Goal: Task Accomplishment & Management: Complete application form

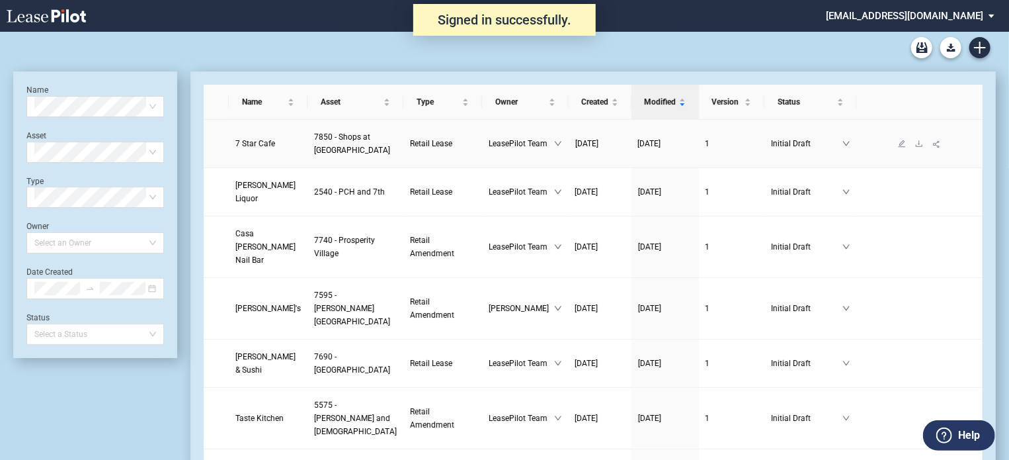
click at [258, 142] on span "7 Star Cafe" at bounding box center [256, 143] width 40 height 9
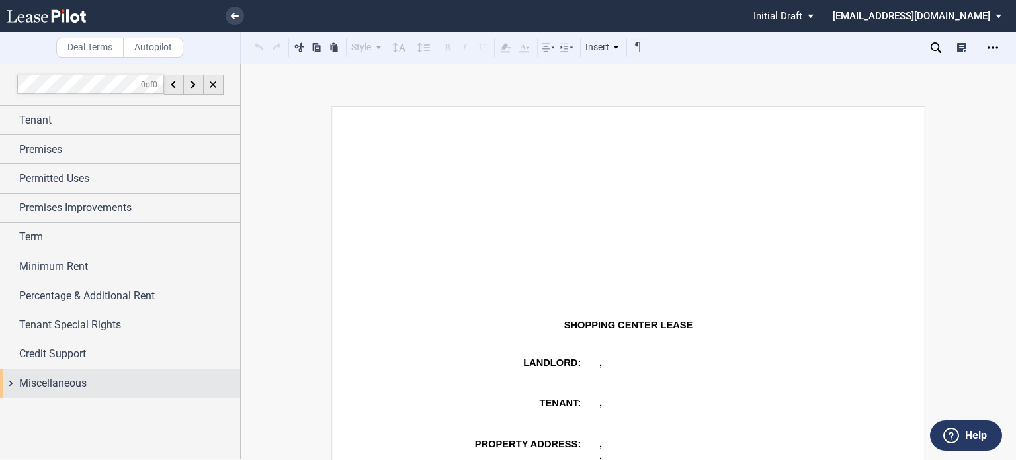
click at [58, 382] on span "Miscellaneous" at bounding box center [52, 383] width 67 height 16
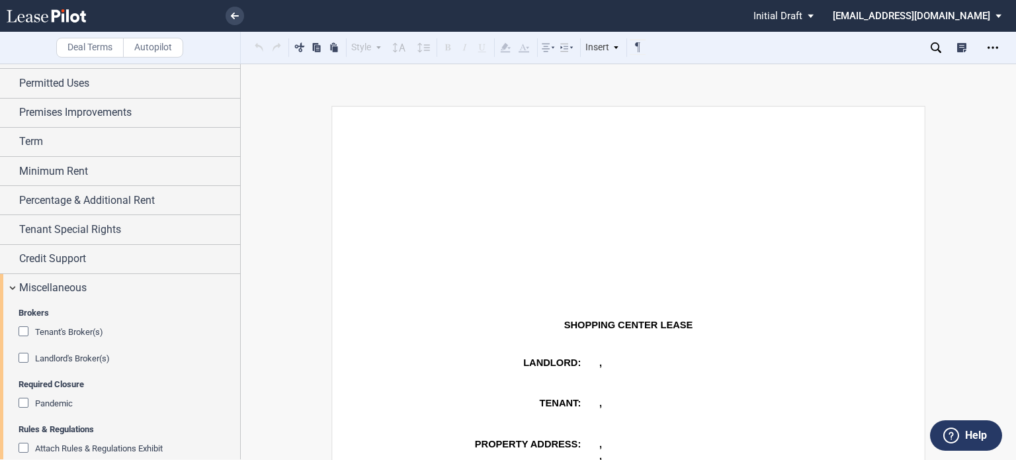
scroll to position [112, 0]
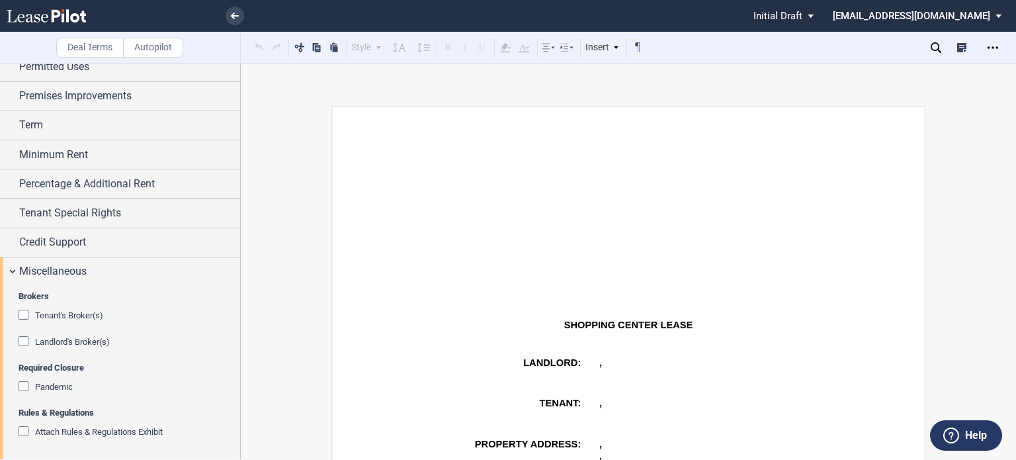
click at [21, 431] on div "Attach Rules & Regulations Exhibit" at bounding box center [25, 432] width 13 height 13
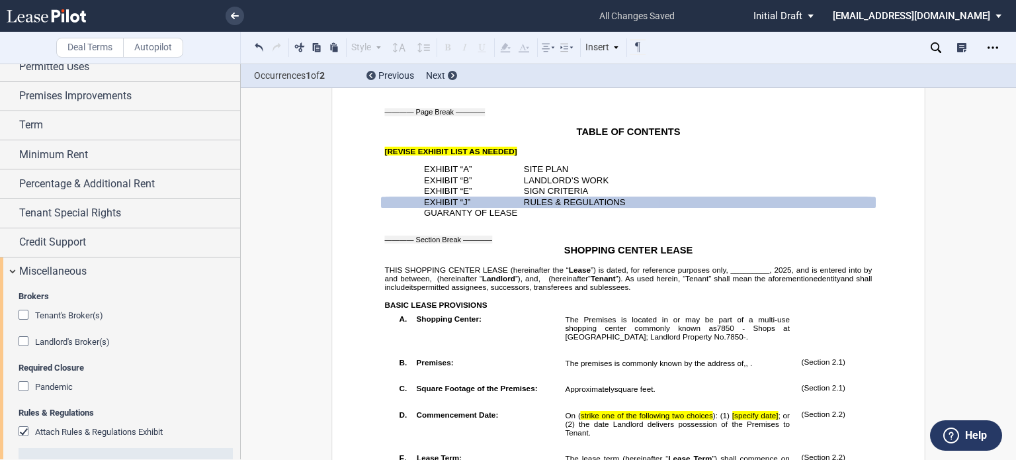
scroll to position [210, 0]
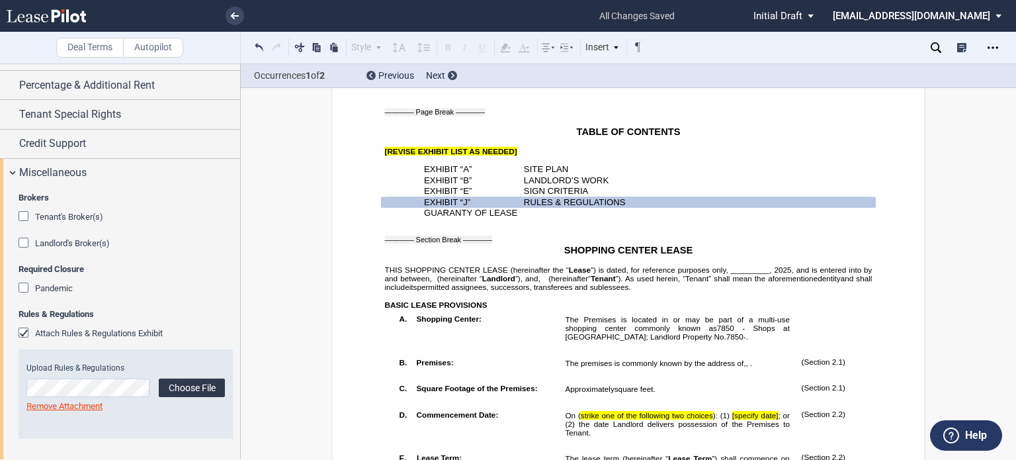
click at [181, 391] on label "Choose File" at bounding box center [192, 387] width 66 height 19
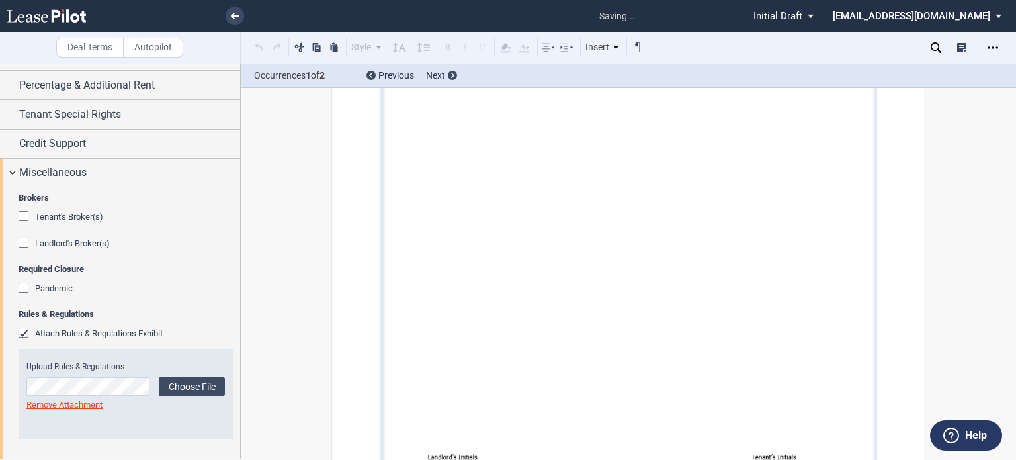
scroll to position [18243, 0]
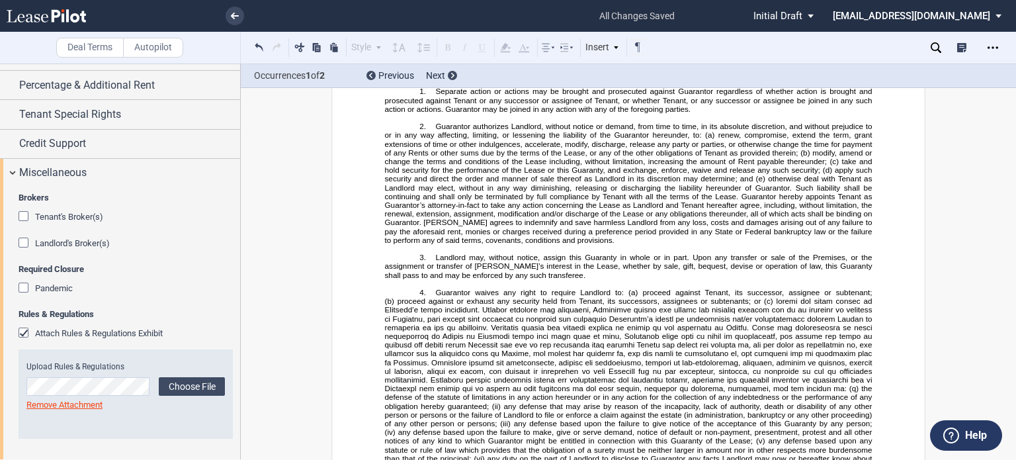
drag, startPoint x: 240, startPoint y: 251, endPoint x: 243, endPoint y: 162, distance: 88.7
click at [243, 162] on div "Deal Terms Autopilot Style Normal 8pt 9pt 10pt 10.5pt 11pt 12pt 14pt 16pt Norma…" at bounding box center [508, 262] width 1016 height 396
click at [81, 86] on span "Percentage & Additional Rent" at bounding box center [87, 85] width 136 height 16
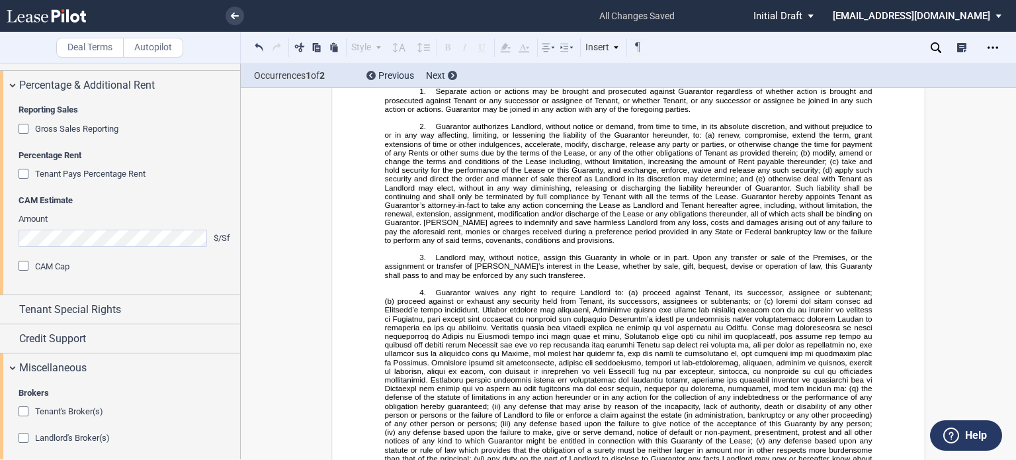
click at [26, 130] on div "Gross Sales Reporting" at bounding box center [25, 130] width 13 height 13
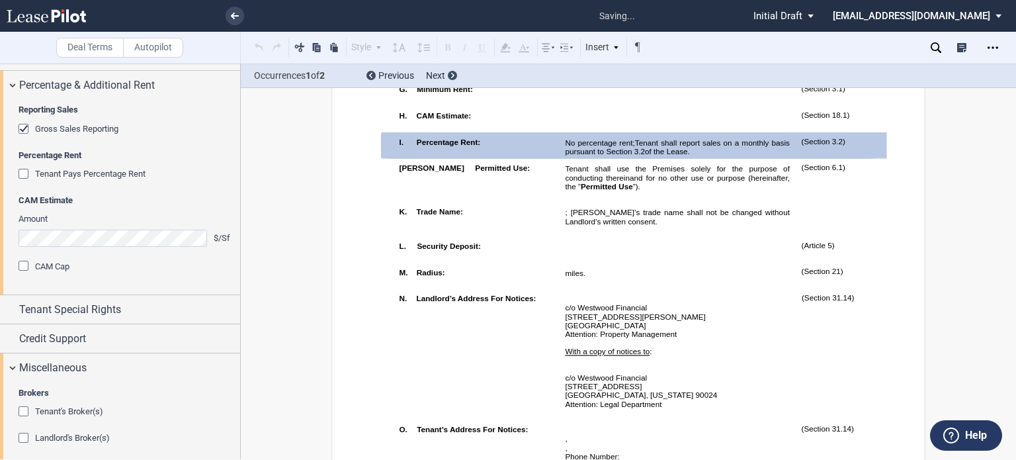
scroll to position [824, 0]
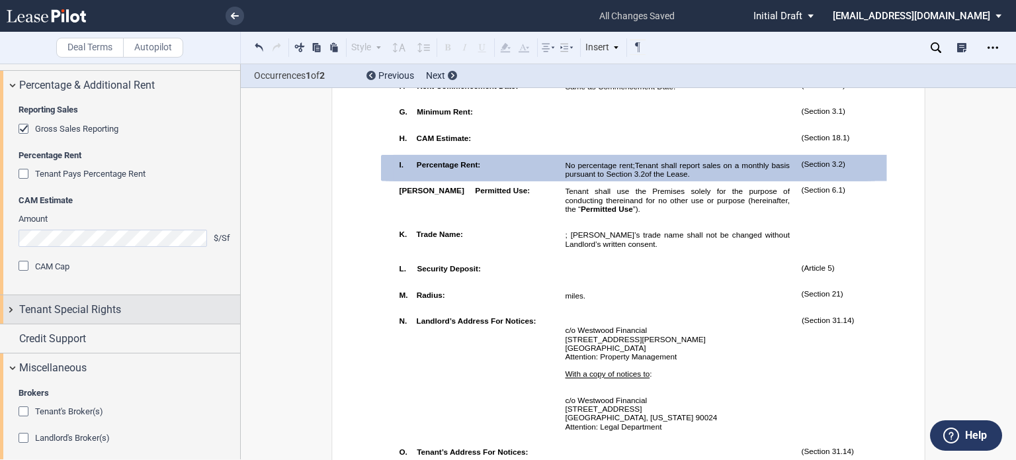
click at [106, 303] on span "Tenant Special Rights" at bounding box center [70, 310] width 102 height 16
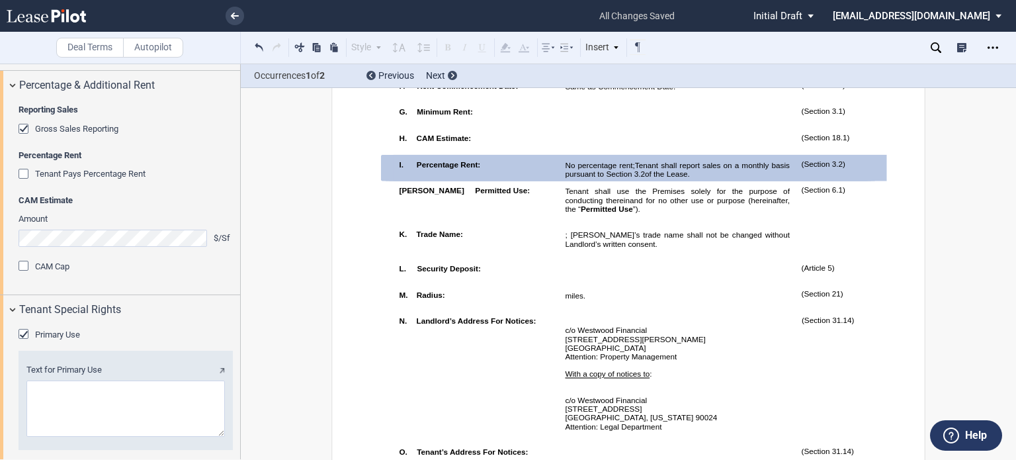
click at [22, 330] on div "Primary Use" at bounding box center [25, 335] width 13 height 13
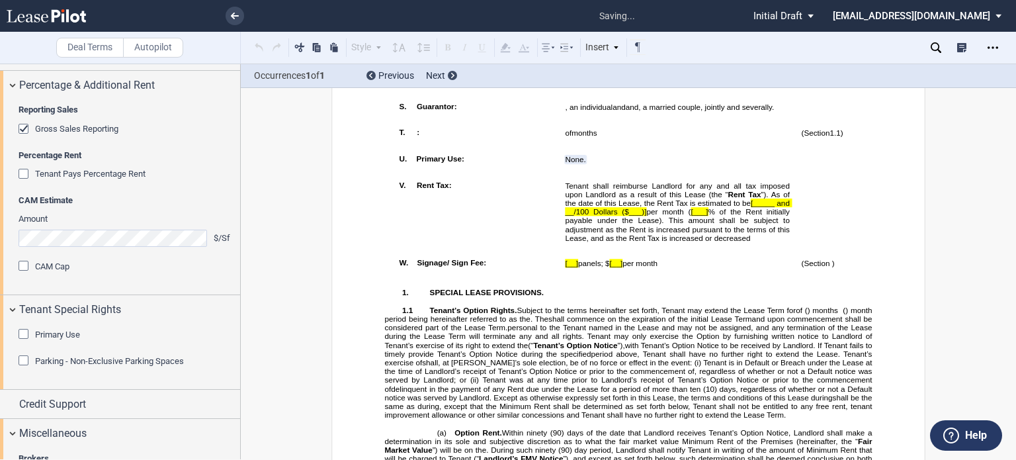
scroll to position [1379, 0]
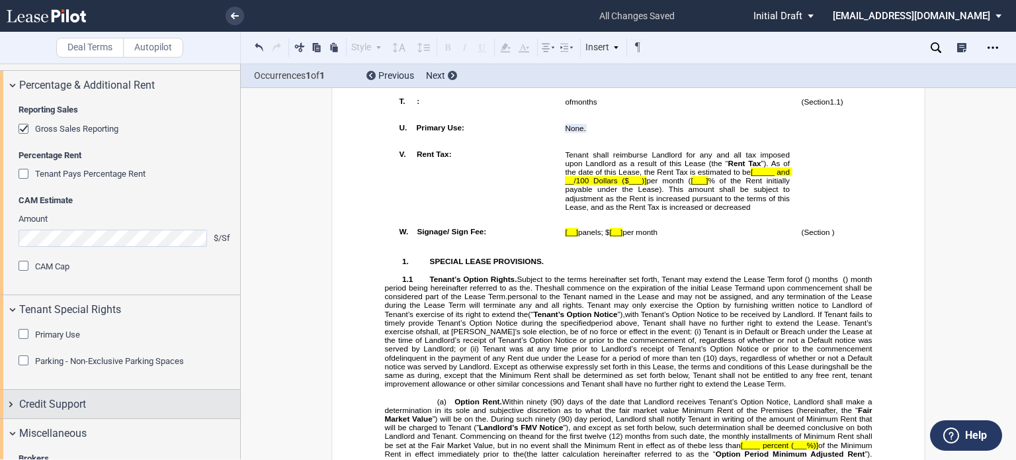
click at [101, 403] on div "Credit Support" at bounding box center [129, 404] width 221 height 16
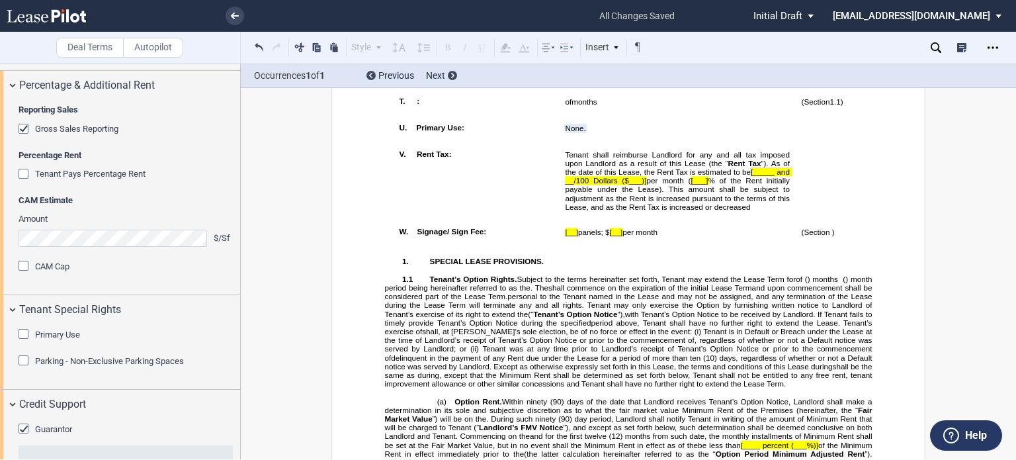
drag, startPoint x: 240, startPoint y: 195, endPoint x: 230, endPoint y: 222, distance: 28.5
click at [230, 222] on div at bounding box center [120, 262] width 241 height 396
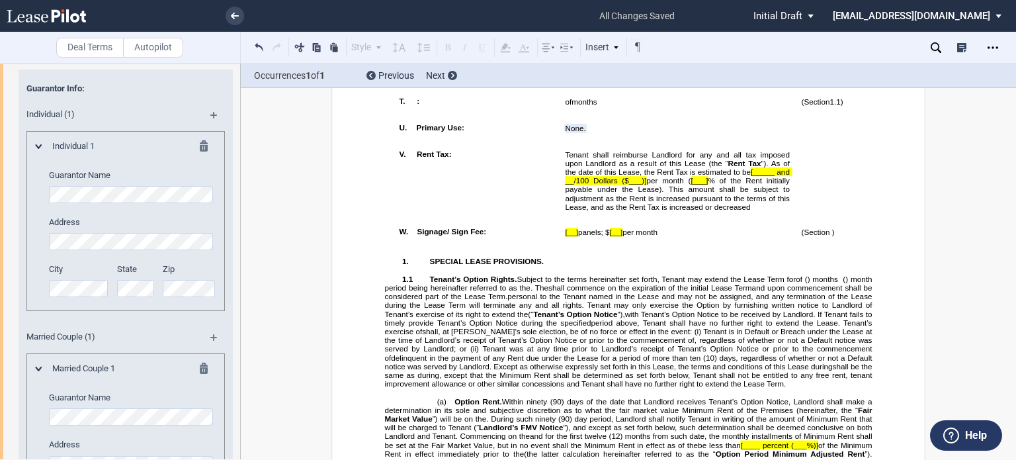
scroll to position [531, 0]
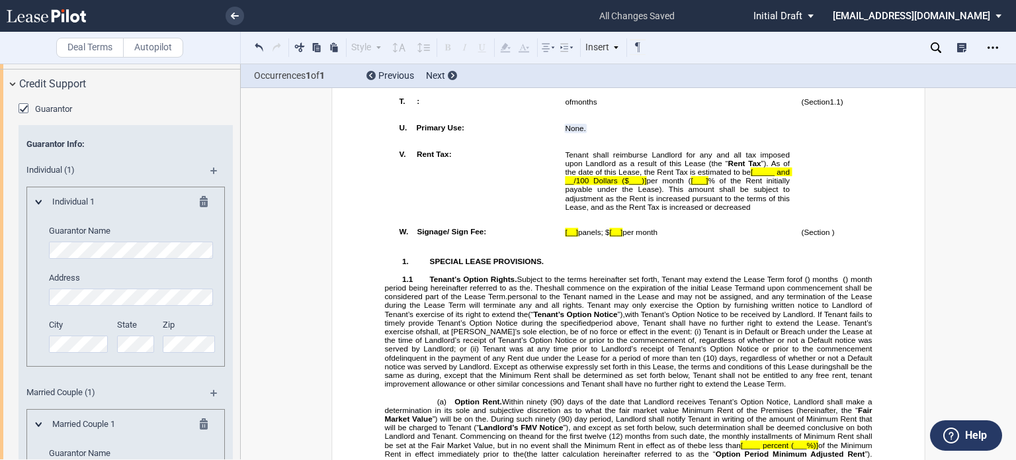
click at [204, 199] on md-icon at bounding box center [208, 204] width 16 height 16
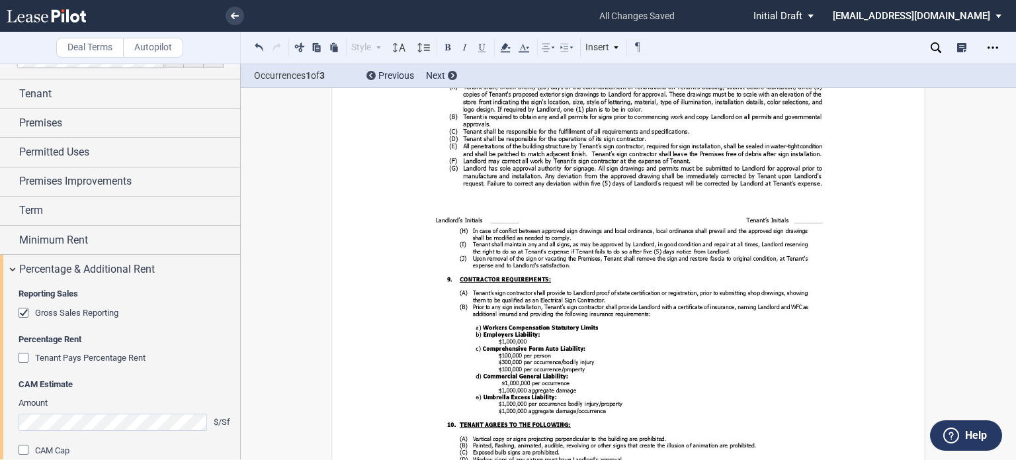
scroll to position [0, 0]
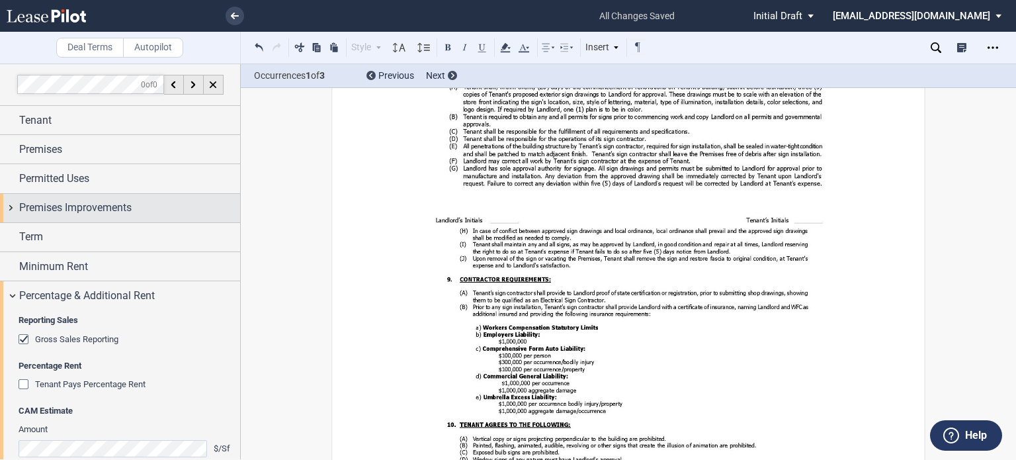
click at [132, 207] on span "Premises Improvements" at bounding box center [75, 208] width 112 height 16
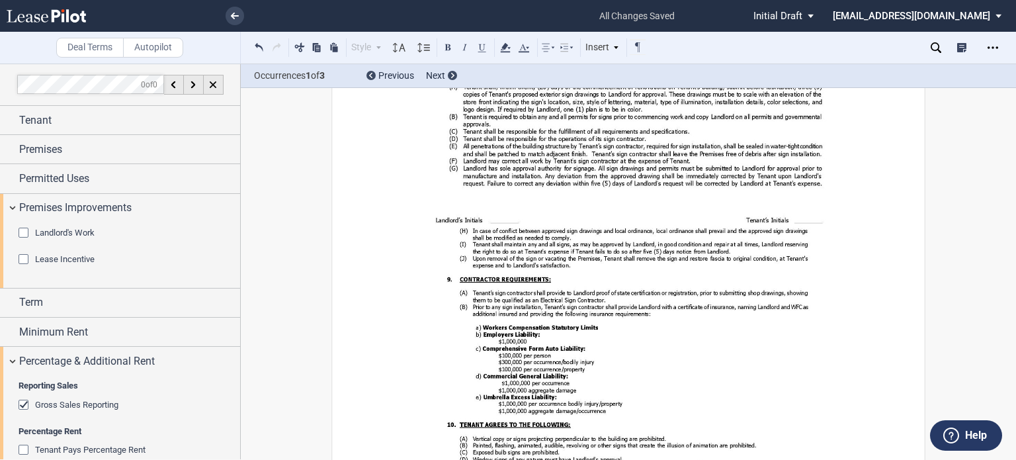
click at [25, 230] on div "Landlord's Work" at bounding box center [25, 234] width 13 height 13
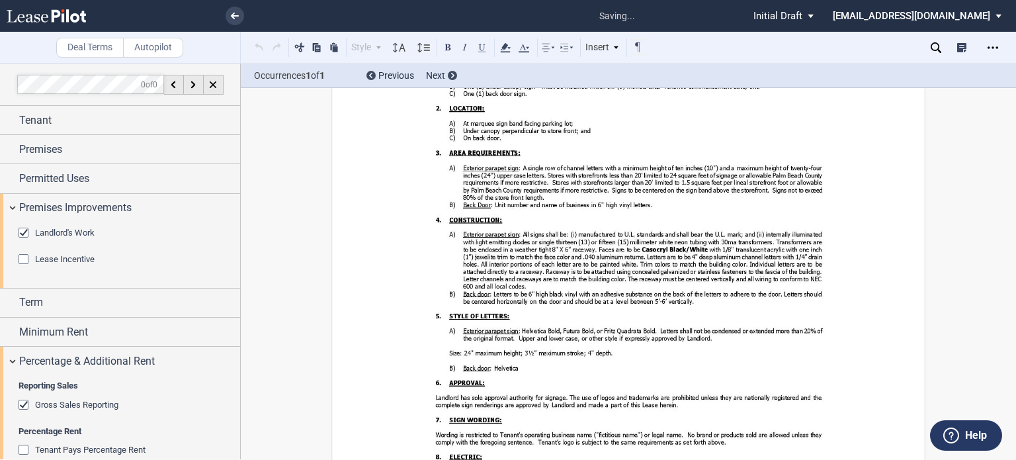
scroll to position [16759, 0]
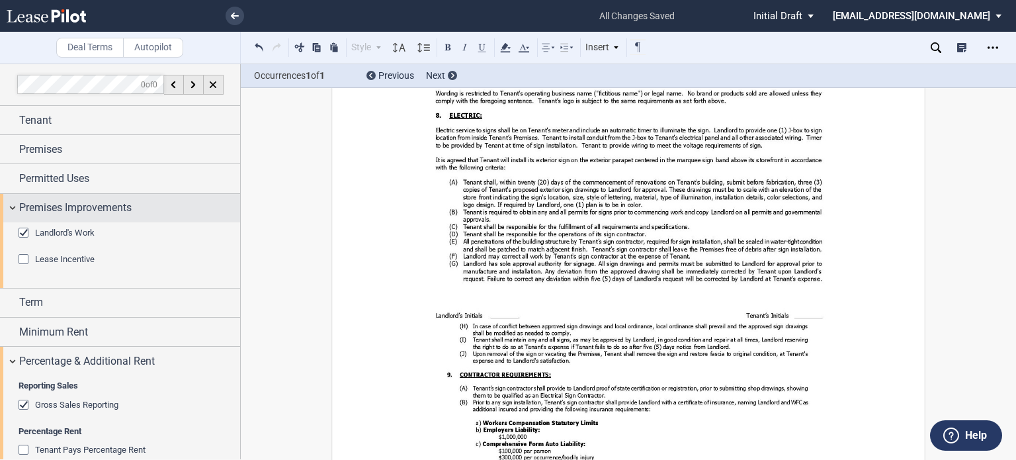
drag, startPoint x: 24, startPoint y: 230, endPoint x: 34, endPoint y: 217, distance: 16.5
click at [24, 230] on div "Landlord's Work" at bounding box center [25, 234] width 13 height 13
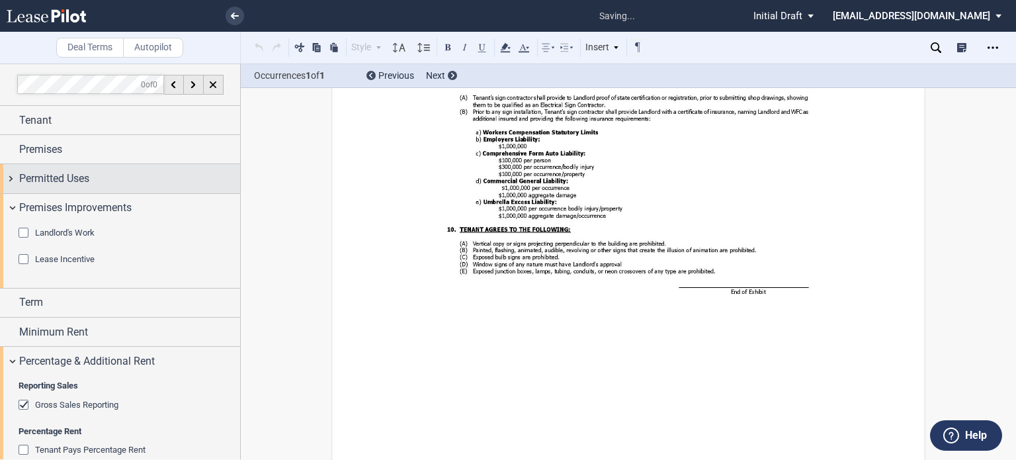
scroll to position [16612, 0]
click at [56, 181] on span "Permitted Uses" at bounding box center [54, 179] width 70 height 16
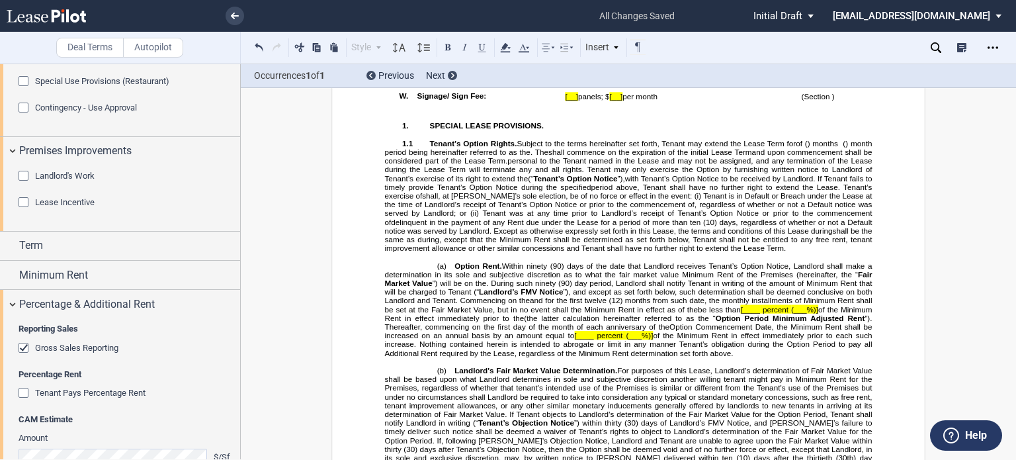
scroll to position [1350, 0]
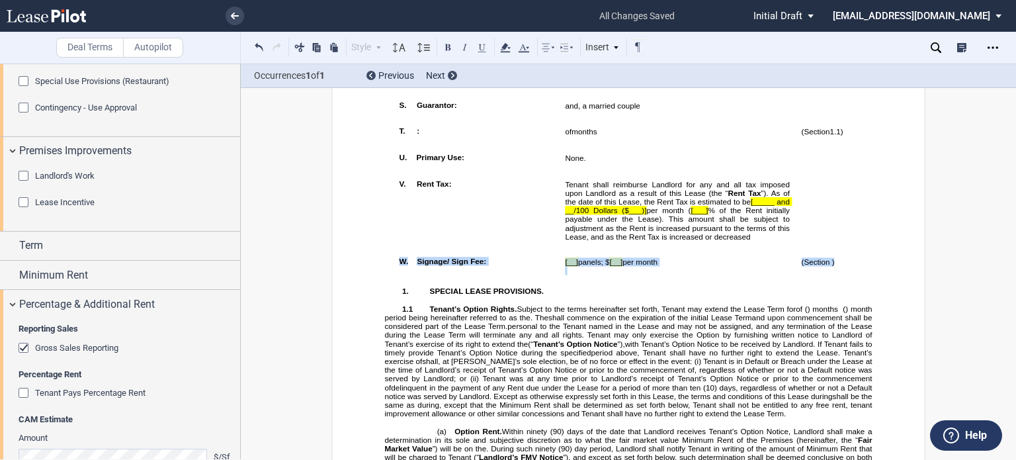
drag, startPoint x: 395, startPoint y: 352, endPoint x: 844, endPoint y: 345, distance: 449.2
click at [844, 278] on tr "!!SET_LEVEL_0!! !!LEASE_LEVEL_1!! W. Signage/ Sign Fee: [__] panels; $ [__] per…" at bounding box center [641, 265] width 494 height 26
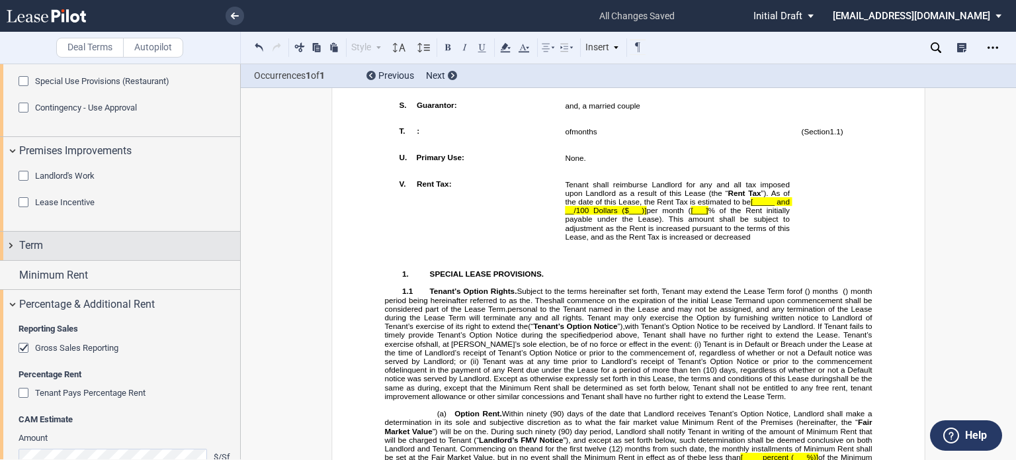
click at [38, 253] on span "Term" at bounding box center [31, 245] width 24 height 16
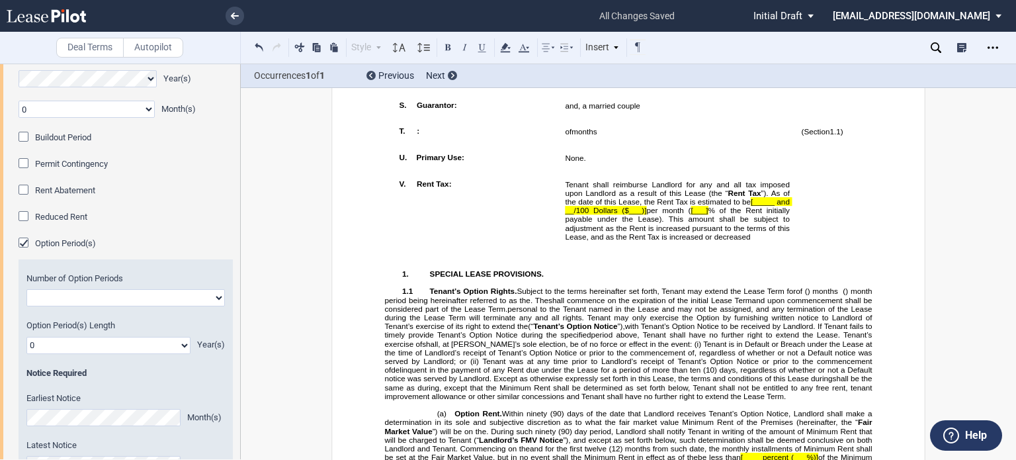
scroll to position [392, 0]
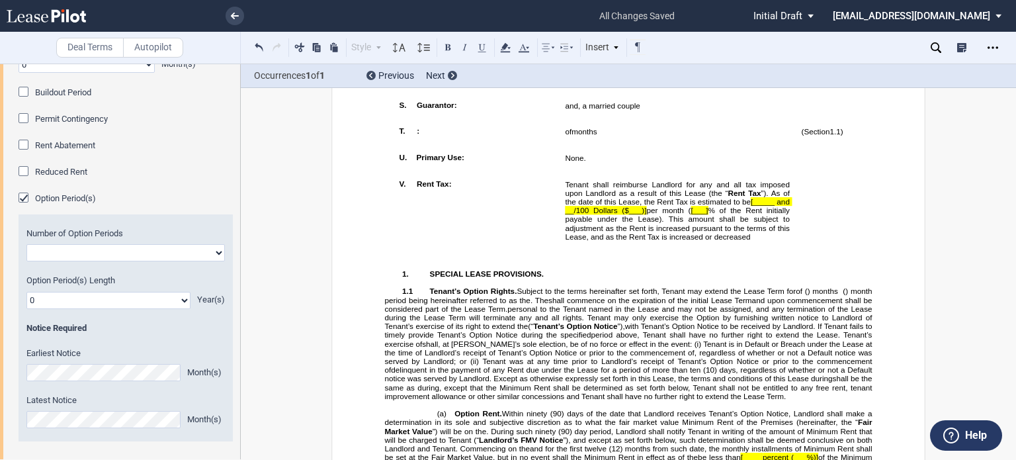
click at [29, 100] on div "Buildout Period" at bounding box center [25, 93] width 13 height 13
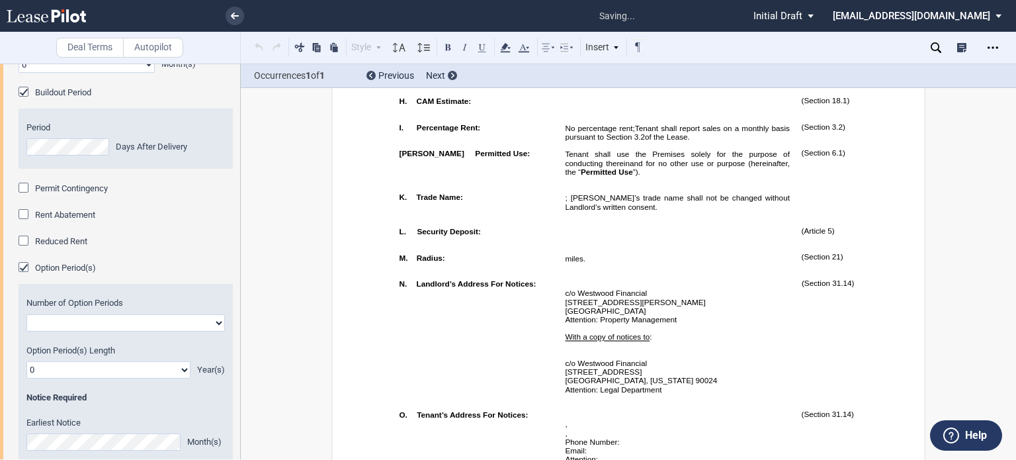
scroll to position [761, 0]
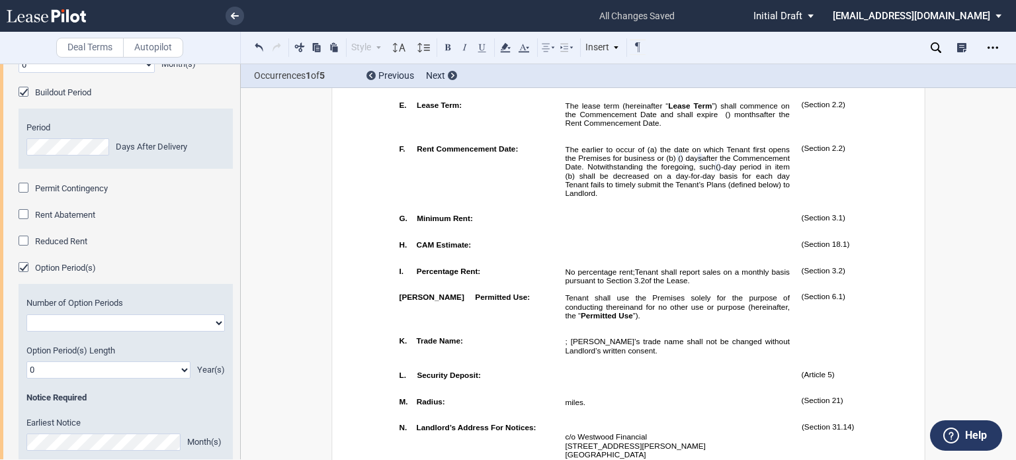
drag, startPoint x: 575, startPoint y: 103, endPoint x: 574, endPoint y: 114, distance: 11.9
click at [574, 85] on span "On ( strike one of the following two choices ): (1) [specify date] ; or (2) the…" at bounding box center [678, 72] width 227 height 26
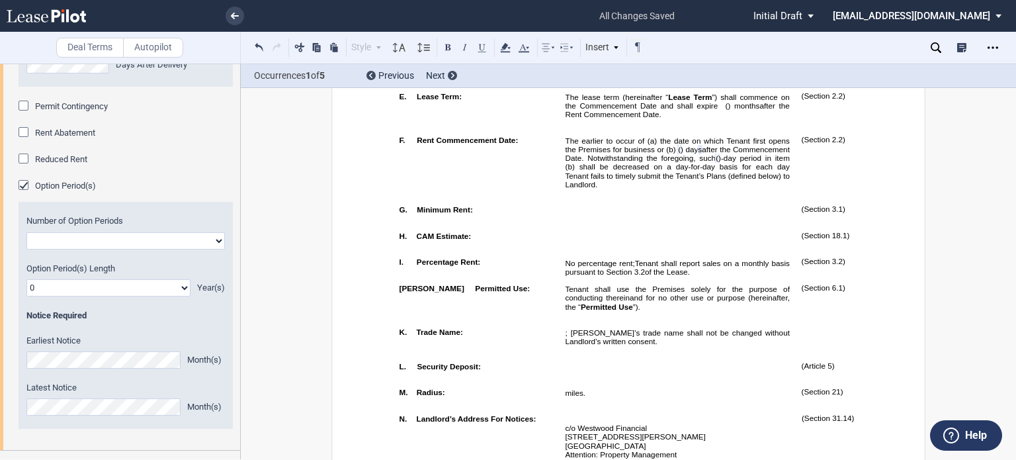
scroll to position [477, 0]
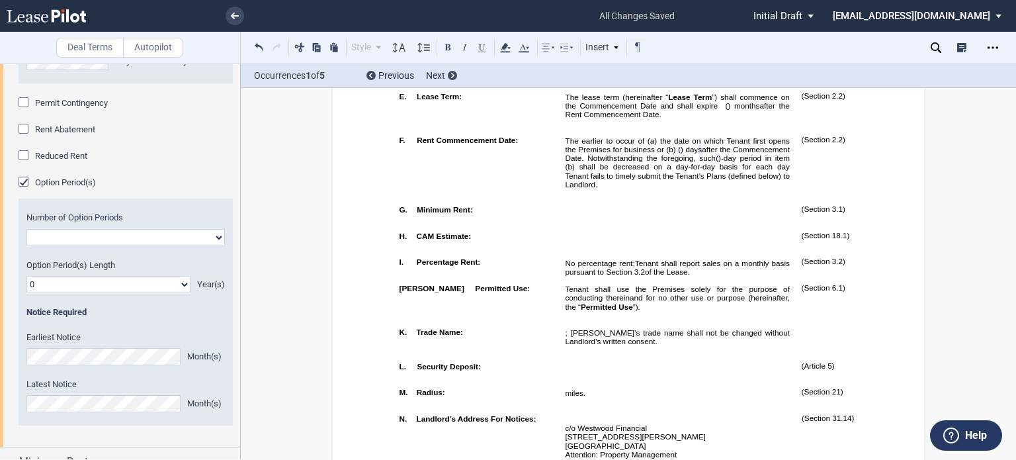
click at [214, 246] on select "One Two" at bounding box center [125, 237] width 198 height 17
select select "2"
click at [26, 246] on select "One Two" at bounding box center [125, 237] width 198 height 17
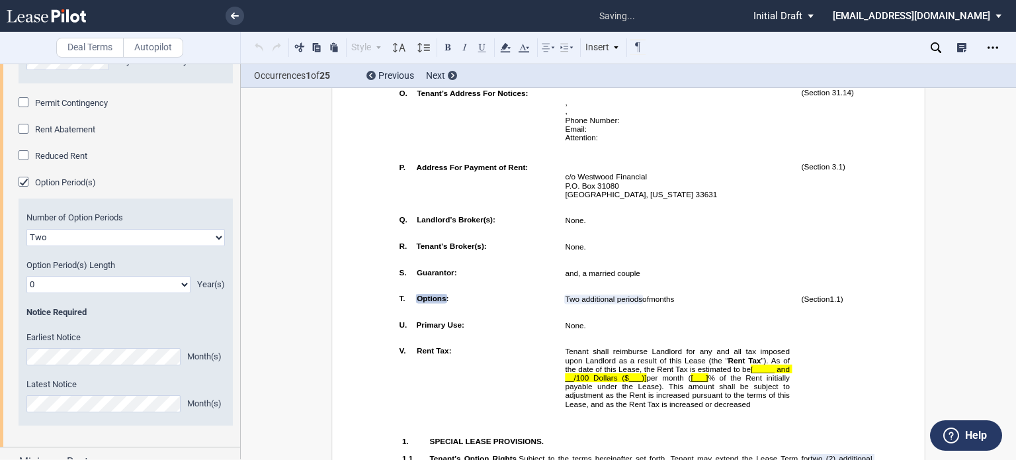
click at [179, 293] on select "0 1 2 3 4 5 6 7 8 9 10 11 12 13 14 15 16 17 18 19 20" at bounding box center [108, 284] width 164 height 17
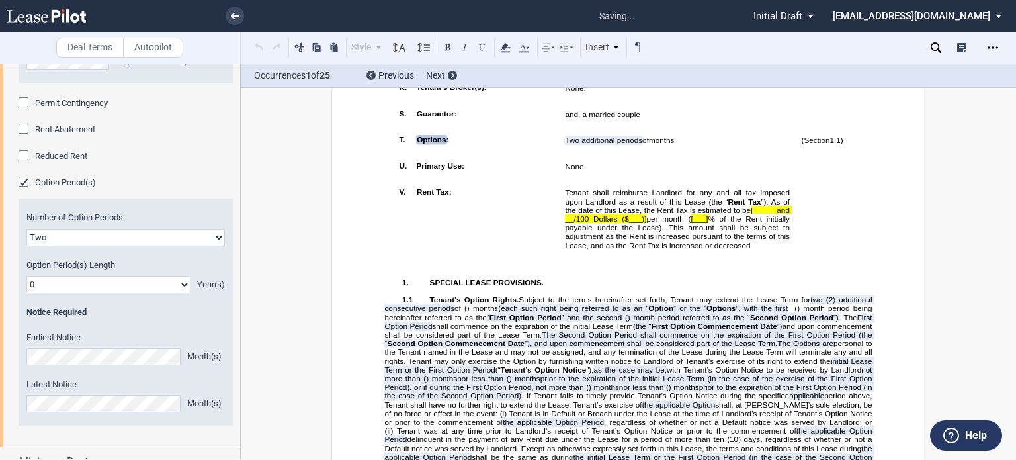
scroll to position [1380, 0]
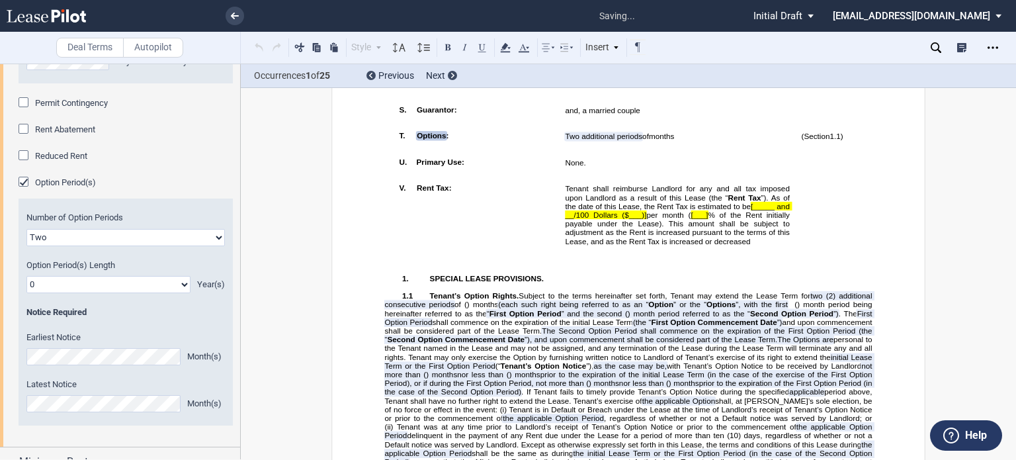
select select "number:5"
click at [26, 293] on select "0 1 2 3 4 5 6 7 8 9 10 11 12 13 14 15 16 17 18 19 20" at bounding box center [108, 284] width 164 height 17
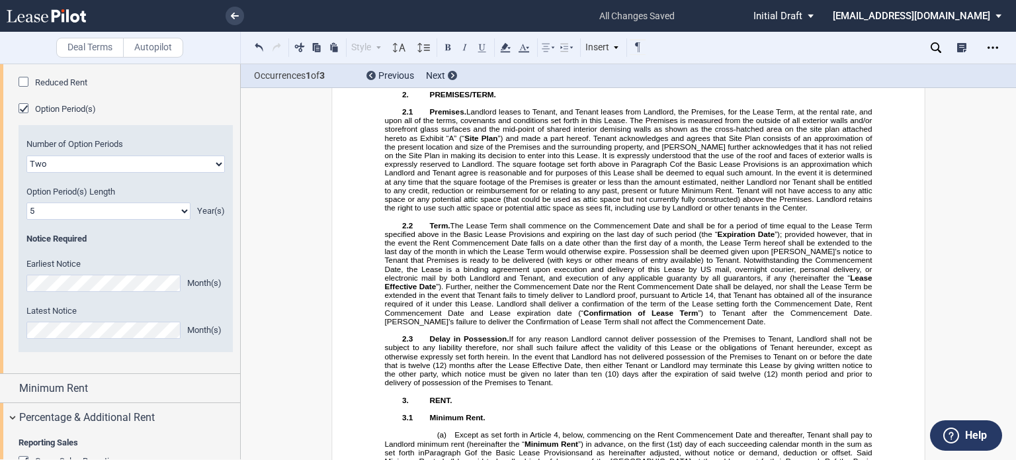
scroll to position [535, 0]
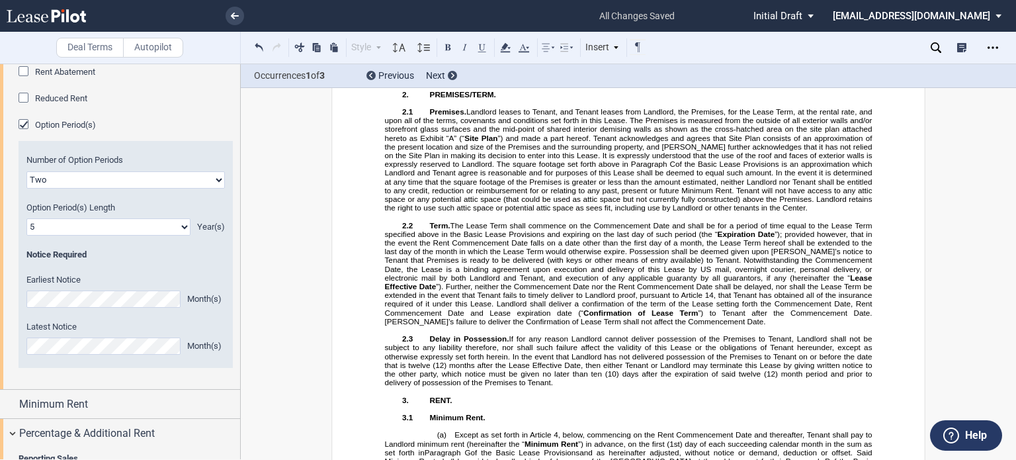
click at [214, 189] on select "One Two" at bounding box center [125, 179] width 198 height 17
select select "1"
click at [26, 189] on select "One Two" at bounding box center [125, 179] width 198 height 17
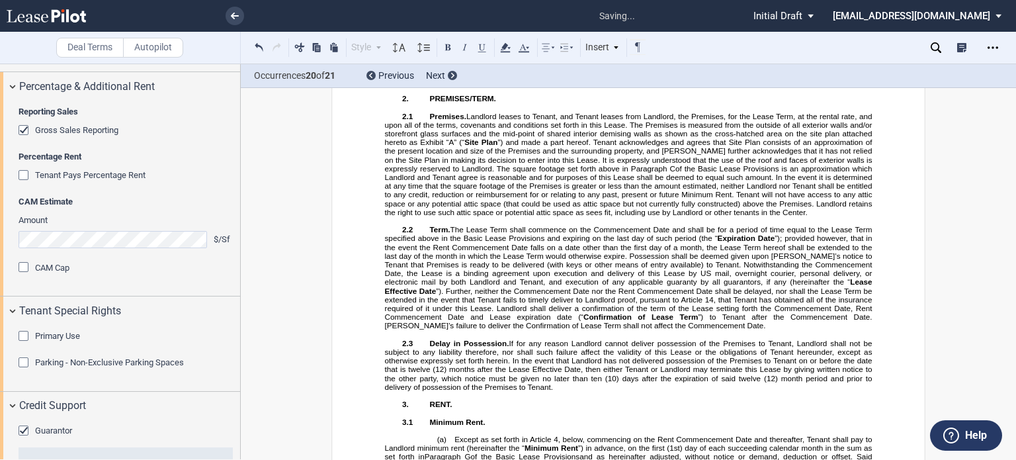
scroll to position [883, 0]
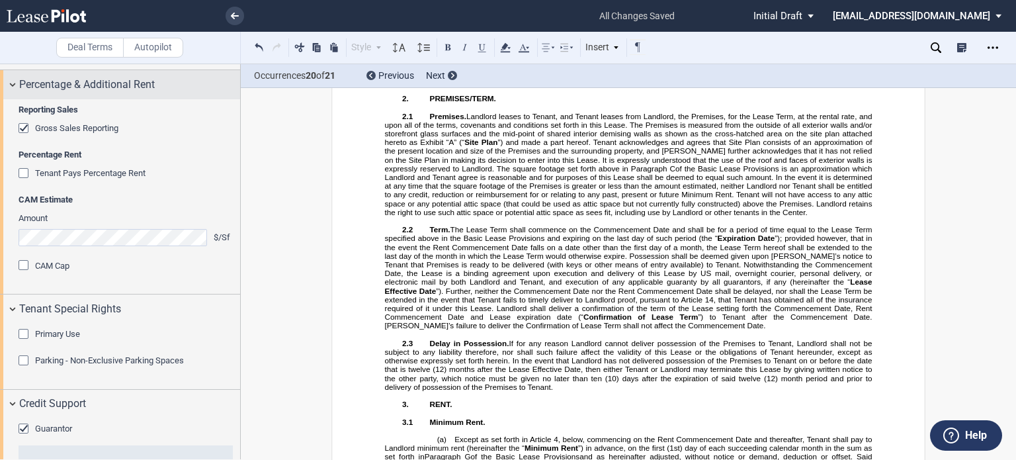
click at [150, 93] on span "Percentage & Additional Rent" at bounding box center [87, 85] width 136 height 16
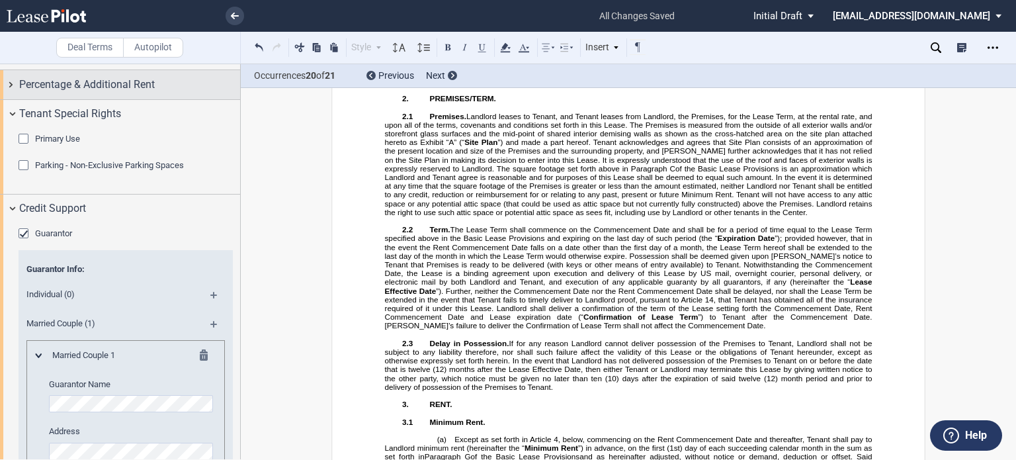
click at [150, 93] on span "Percentage & Additional Rent" at bounding box center [87, 85] width 136 height 16
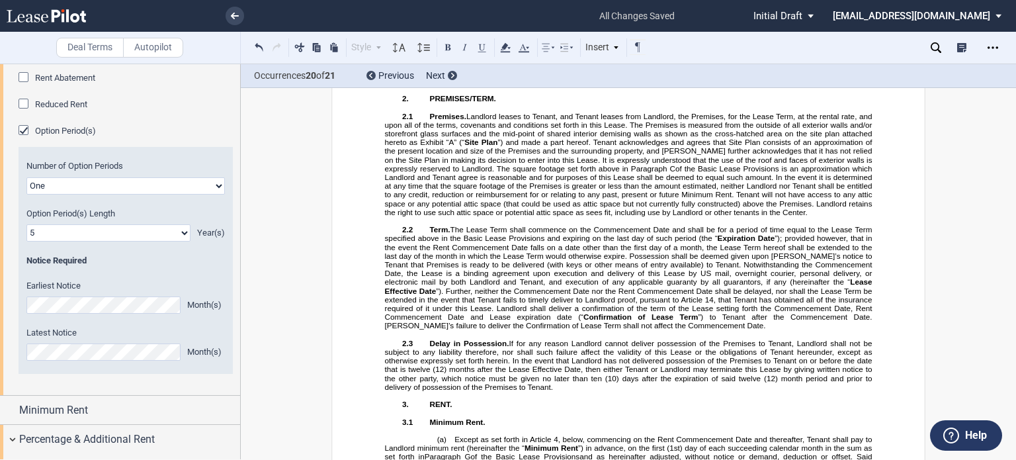
scroll to position [1740, 0]
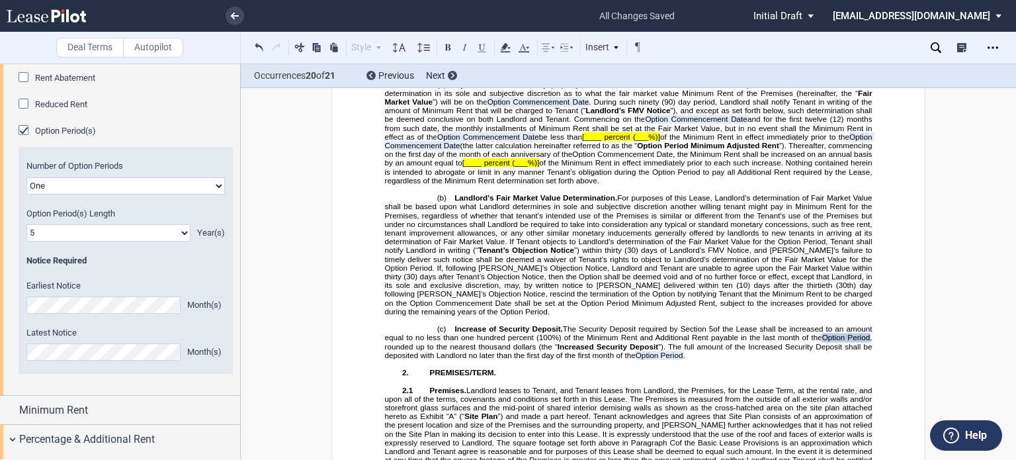
click at [633, 141] on span "(___%)]" at bounding box center [646, 136] width 27 height 9
click at [634, 141] on span "(___%)]" at bounding box center [646, 136] width 27 height 9
click at [539, 167] on span "(___%)]" at bounding box center [525, 163] width 27 height 9
click at [586, 141] on span "[____" at bounding box center [591, 136] width 19 height 9
click at [583, 141] on span "[____" at bounding box center [591, 136] width 19 height 9
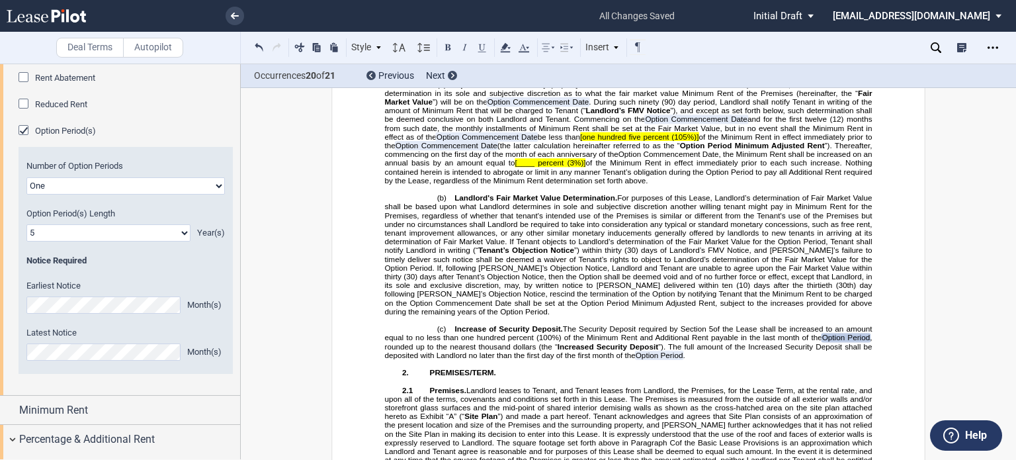
click at [564, 167] on span "[____ percent" at bounding box center [539, 163] width 49 height 9
click at [585, 141] on span "[one hundred five" at bounding box center [610, 136] width 61 height 9
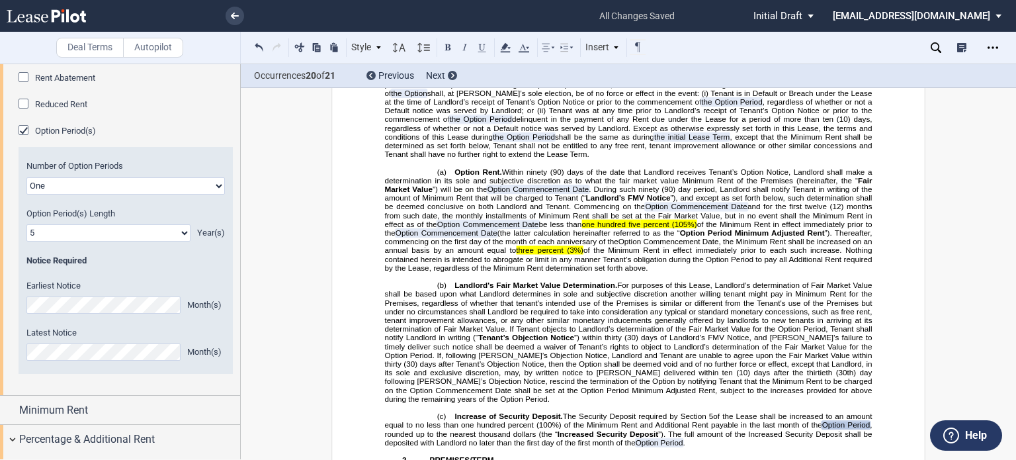
scroll to position [1608, 0]
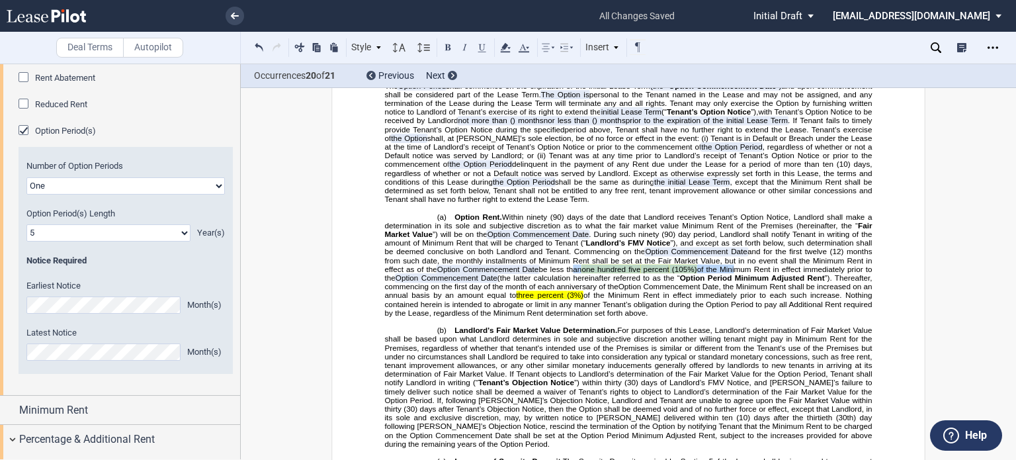
drag, startPoint x: 566, startPoint y: 376, endPoint x: 730, endPoint y: 374, distance: 164.1
click at [730, 282] on span "be less than one hundred five percent (105%) of the Minimum Rent in effect imme…" at bounding box center [630, 273] width 490 height 17
click at [503, 44] on icon at bounding box center [505, 48] width 16 height 16
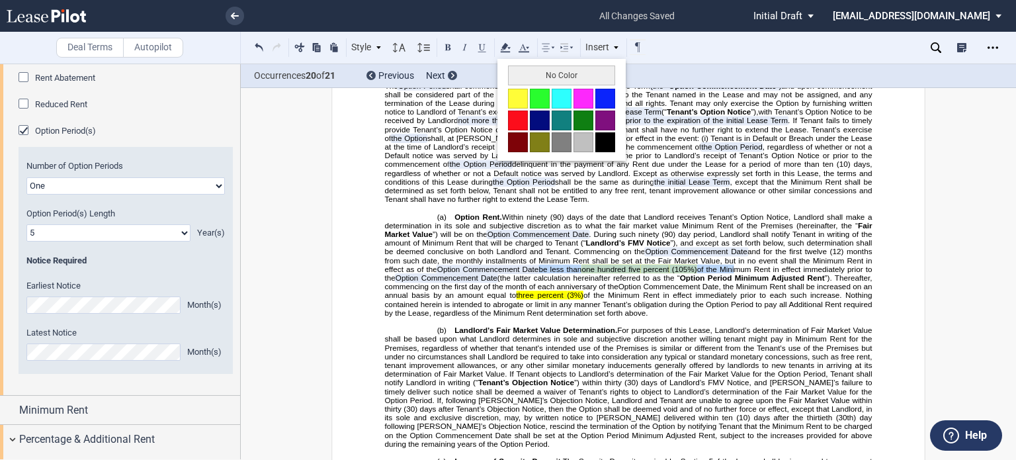
click at [520, 81] on button "No Color" at bounding box center [561, 75] width 107 height 20
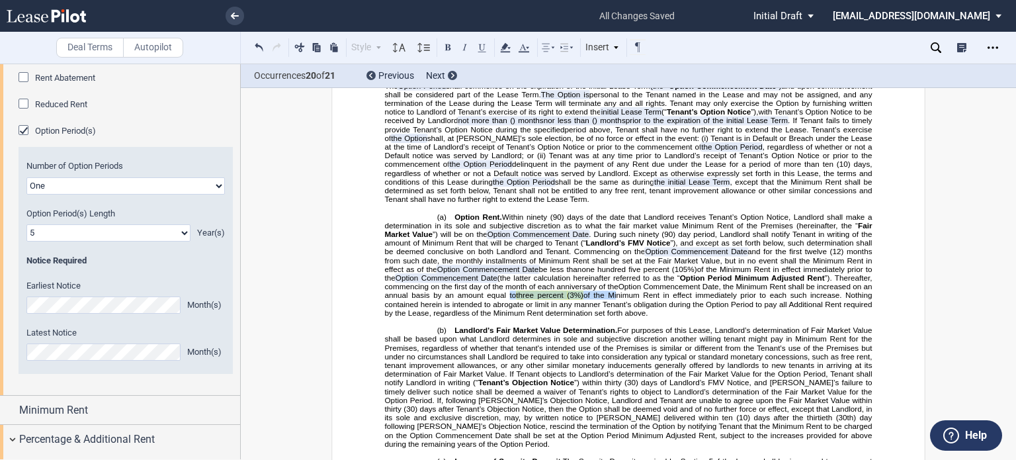
drag, startPoint x: 511, startPoint y: 402, endPoint x: 617, endPoint y: 402, distance: 106.5
click at [617, 318] on span "Option Commencement Date, the Minimum Rent shall be increased on an annual basi…" at bounding box center [630, 300] width 490 height 34
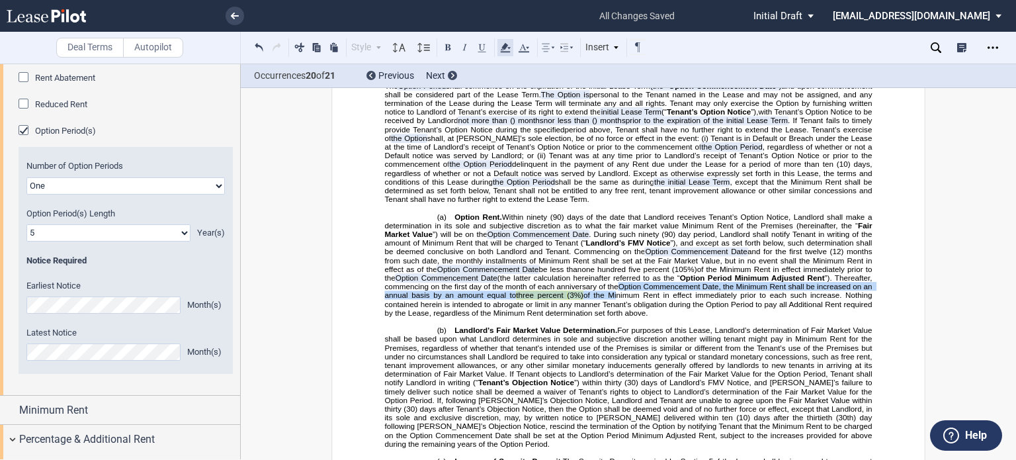
click at [499, 44] on icon at bounding box center [505, 48] width 16 height 16
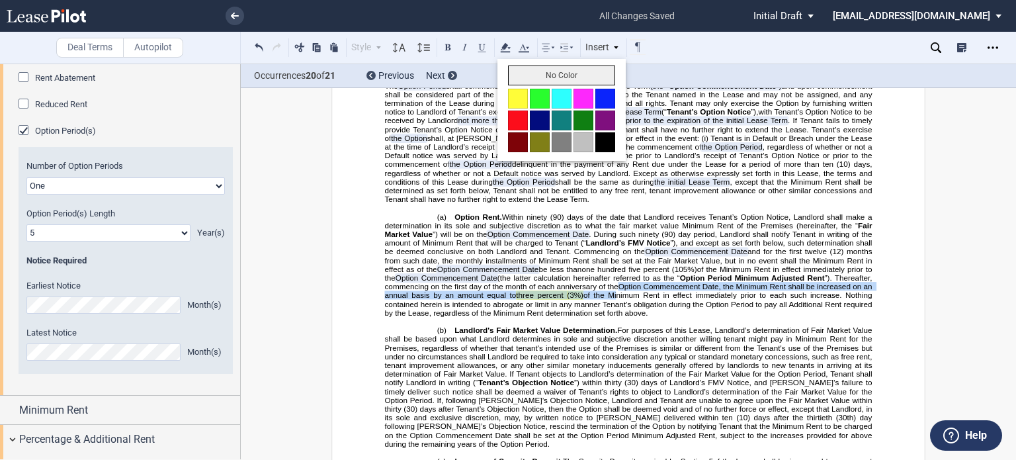
click at [516, 68] on button "No Color" at bounding box center [561, 75] width 107 height 20
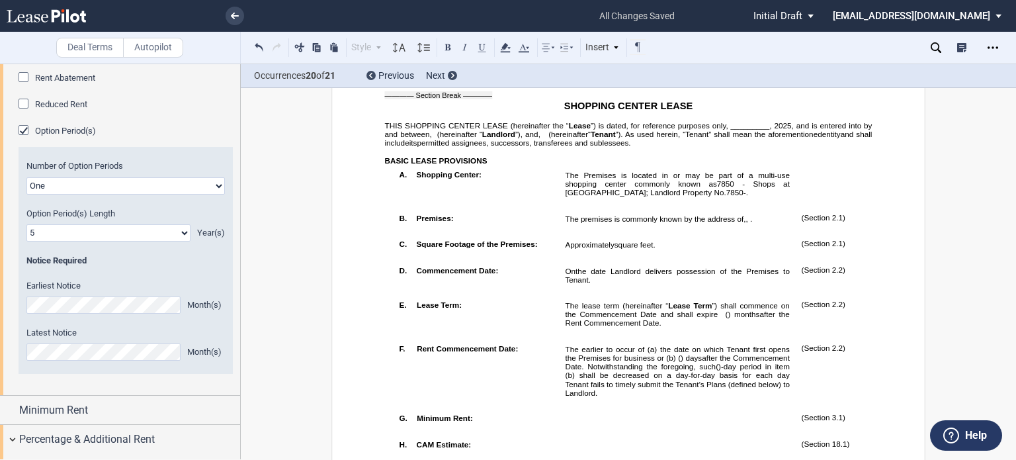
scroll to position [579, 0]
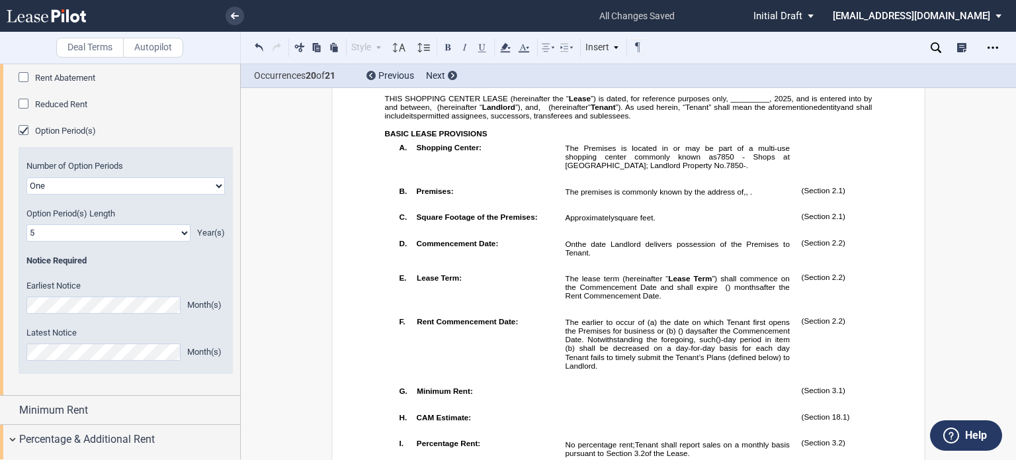
click at [729, 103] on span "”) is dated, for reference purposes only, _________," at bounding box center [681, 98] width 181 height 9
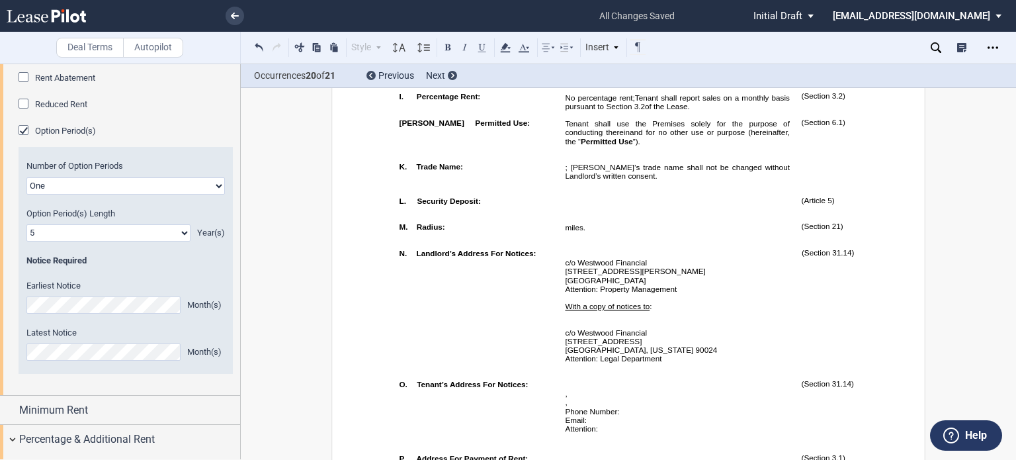
drag, startPoint x: 1014, startPoint y: 86, endPoint x: 1014, endPoint y: 99, distance: 12.6
click at [1014, 99] on div "Deal Terms Autopilot Style Normal 8pt 9pt 10pt 10.5pt 11pt 12pt 14pt 16pt Norma…" at bounding box center [508, 262] width 1016 height 396
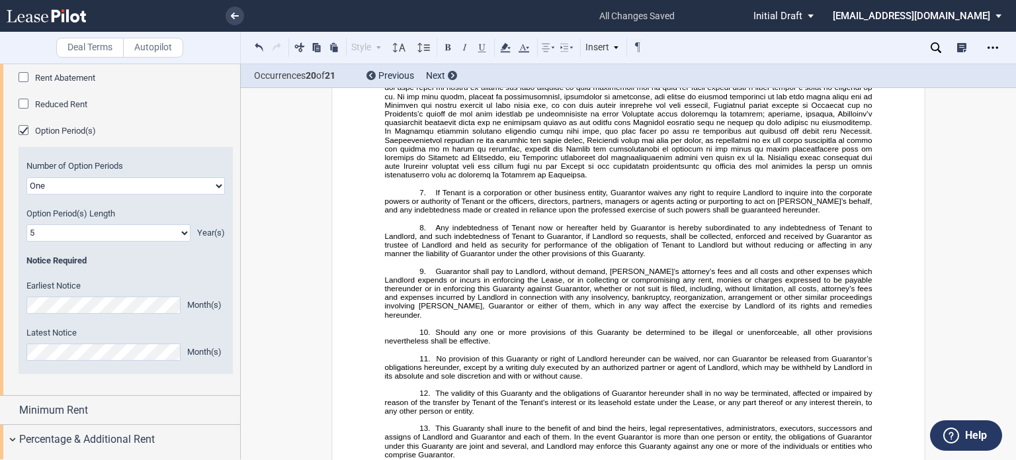
scroll to position [18922, 0]
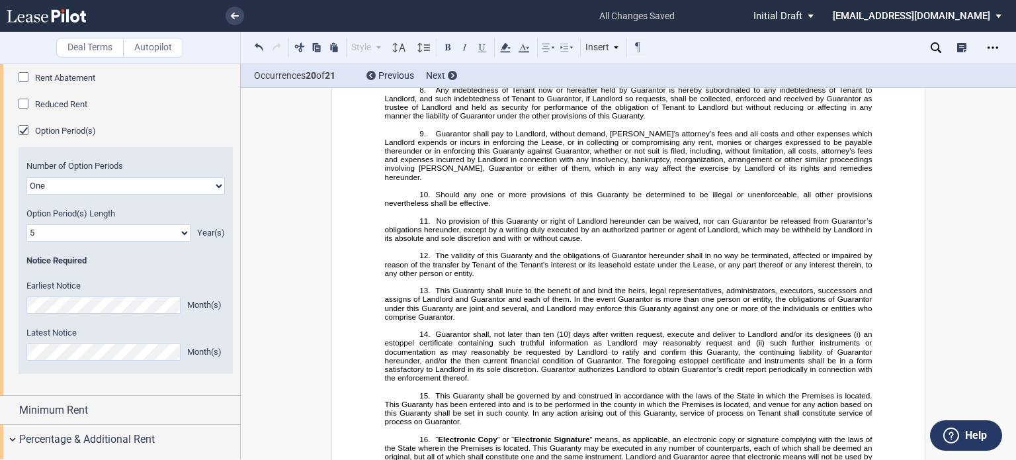
drag, startPoint x: 452, startPoint y: 227, endPoint x: 478, endPoint y: 239, distance: 28.4
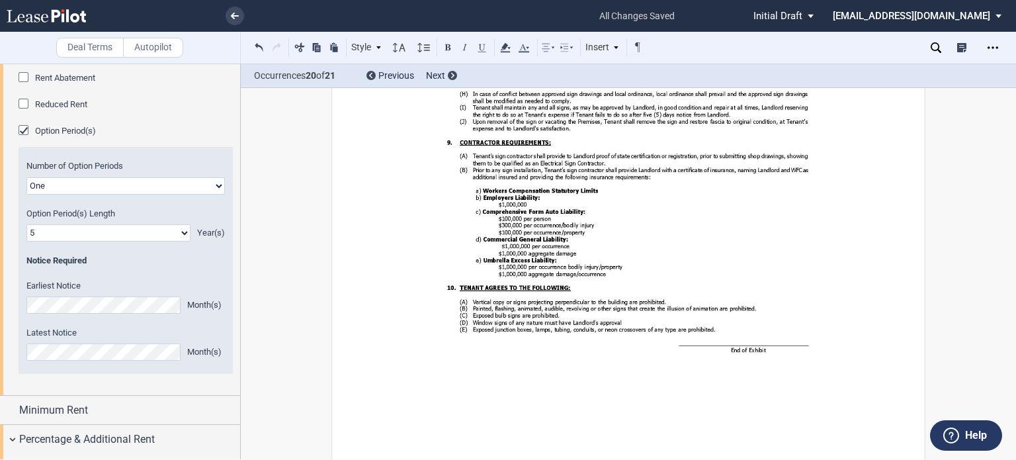
scroll to position [16147, 0]
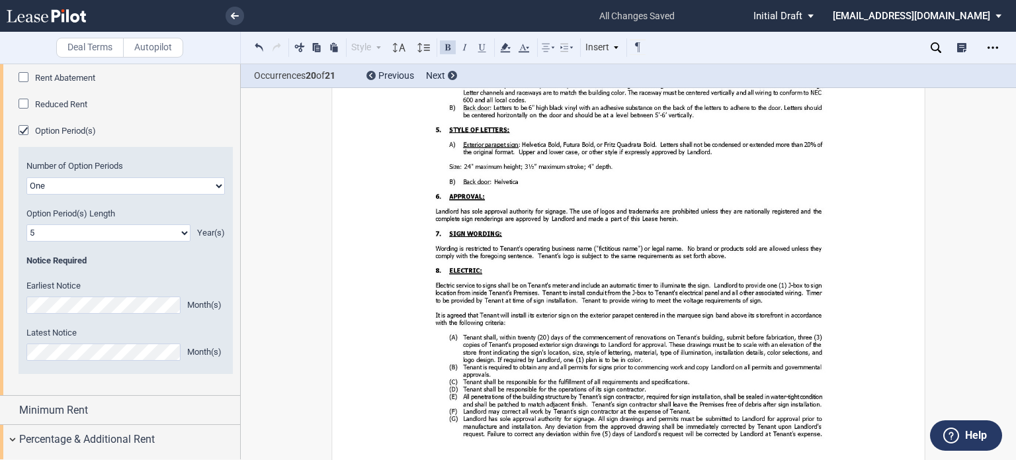
scroll to position [16258, 0]
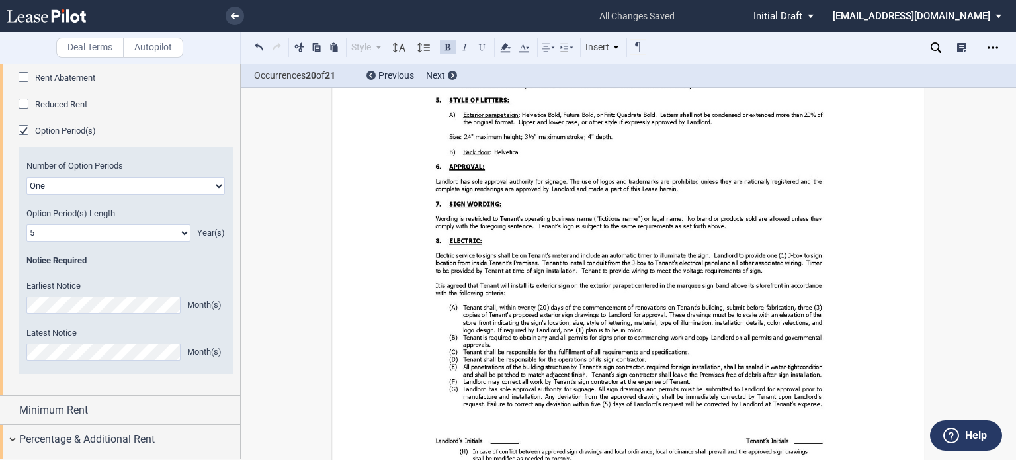
drag, startPoint x: 648, startPoint y: 441, endPoint x: 729, endPoint y: 347, distance: 124.3
click at [505, 49] on icon at bounding box center [505, 48] width 16 height 16
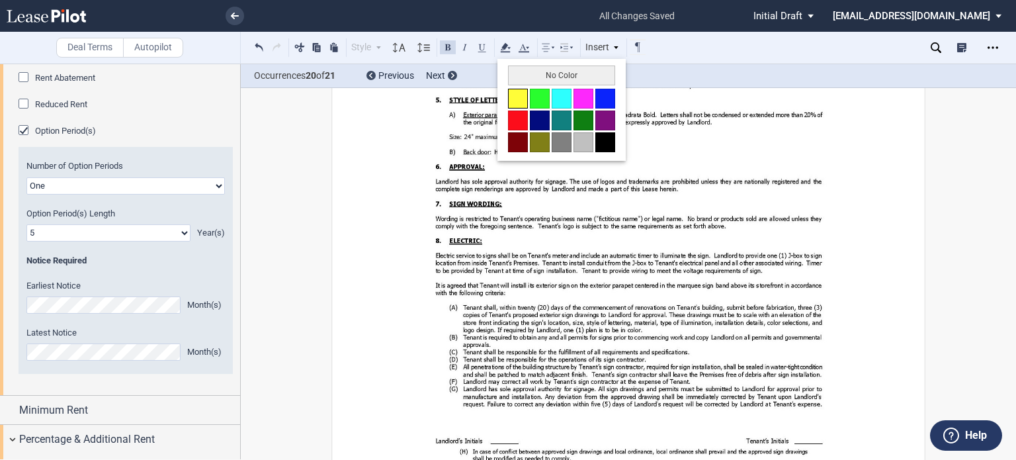
click at [516, 97] on button at bounding box center [518, 99] width 20 height 20
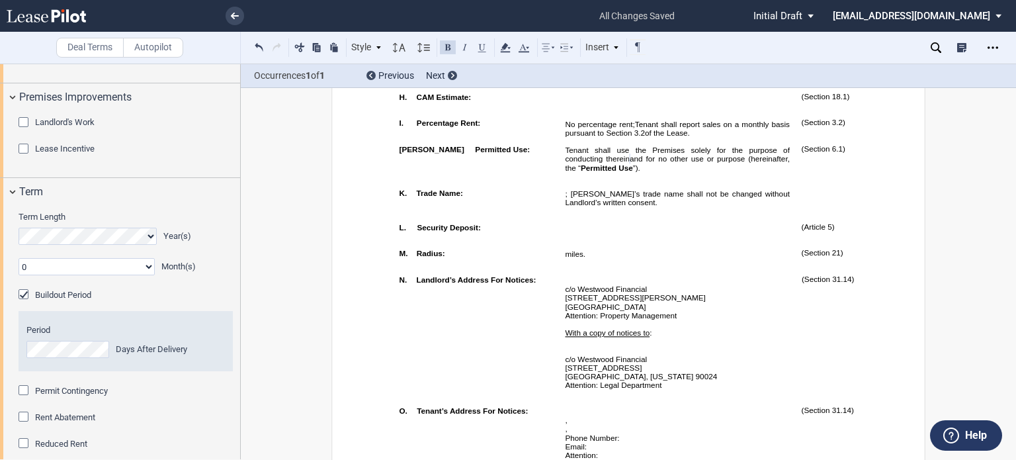
scroll to position [0, 0]
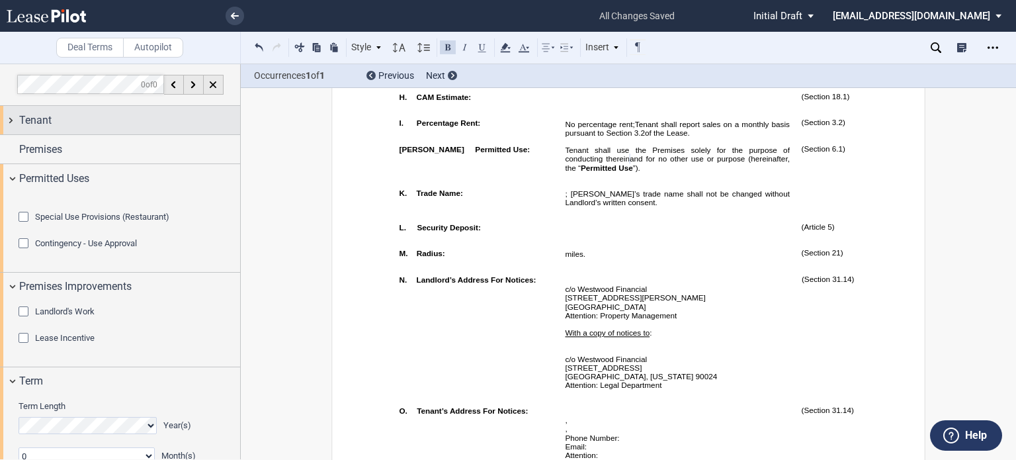
click at [124, 112] on div "Tenant" at bounding box center [129, 120] width 221 height 16
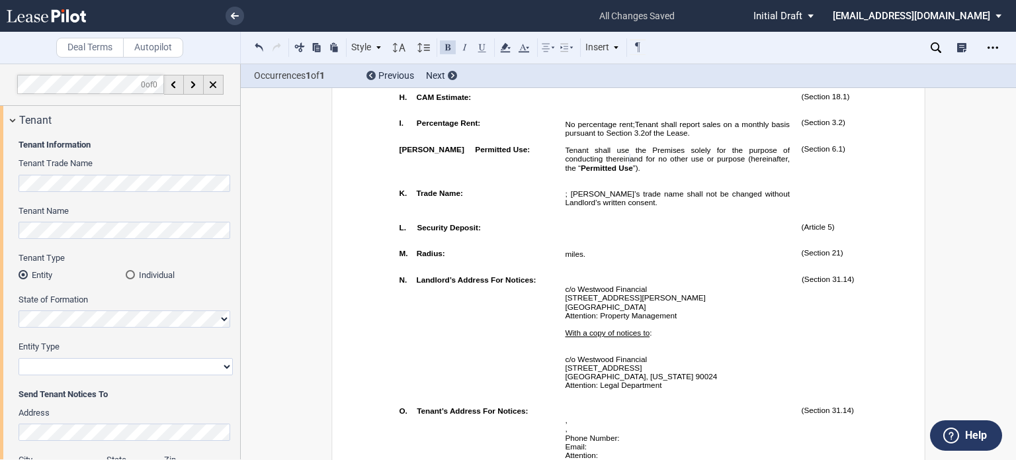
click at [220, 366] on select "Corporation Limited Liability Company General Partnership Limited Partnership O…" at bounding box center [126, 366] width 214 height 17
select select "limited liability company"
click at [19, 358] on select "Corporation Limited Liability Company General Partnership Limited Partnership O…" at bounding box center [126, 366] width 214 height 17
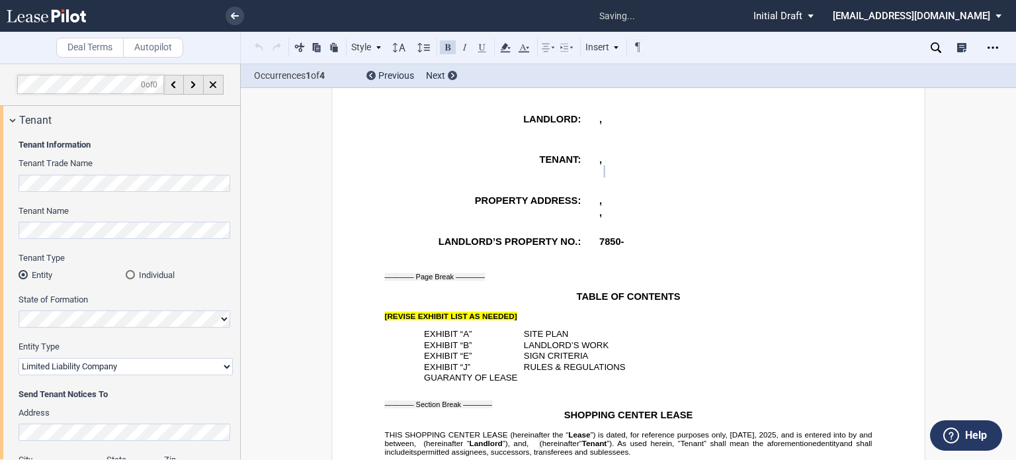
scroll to position [208, 0]
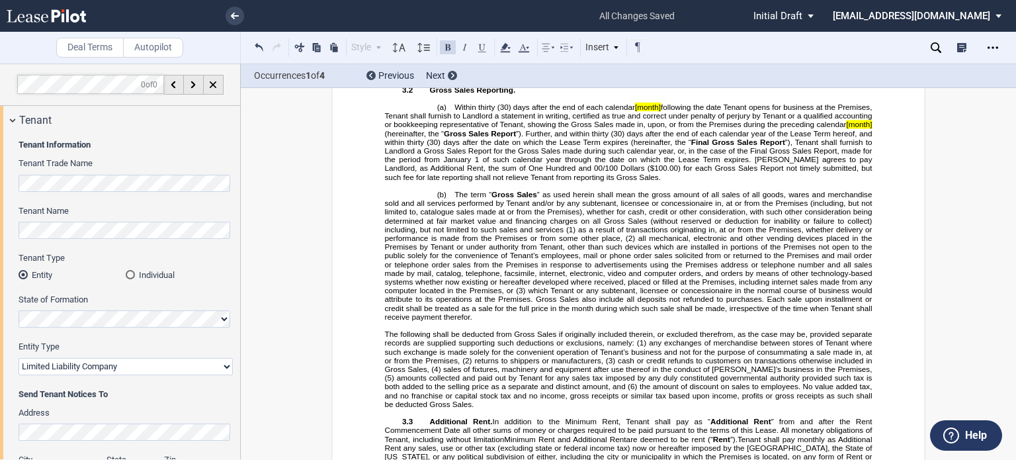
scroll to position [2707, 0]
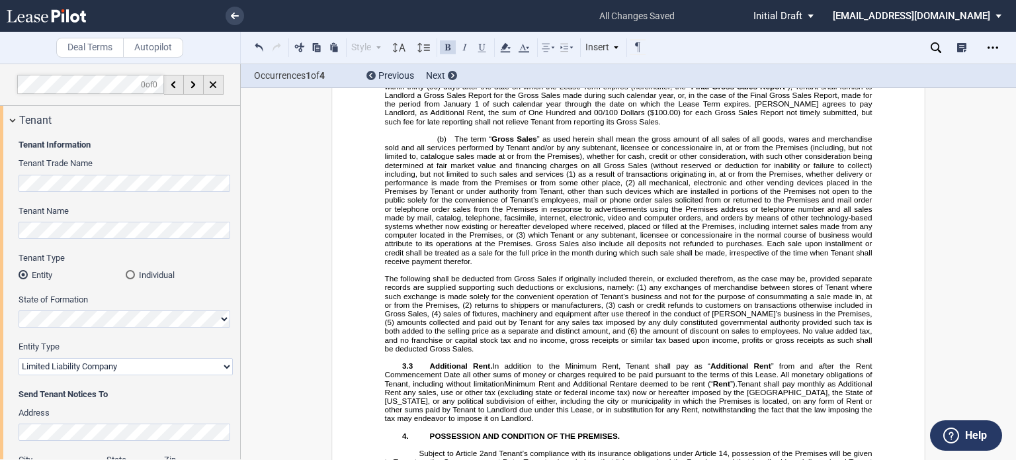
click at [650, 126] on p "(a) Within thirty (30) days after the end of each calendar [month] following th…" at bounding box center [629, 86] width 488 height 79
click at [257, 48] on button at bounding box center [259, 47] width 16 height 16
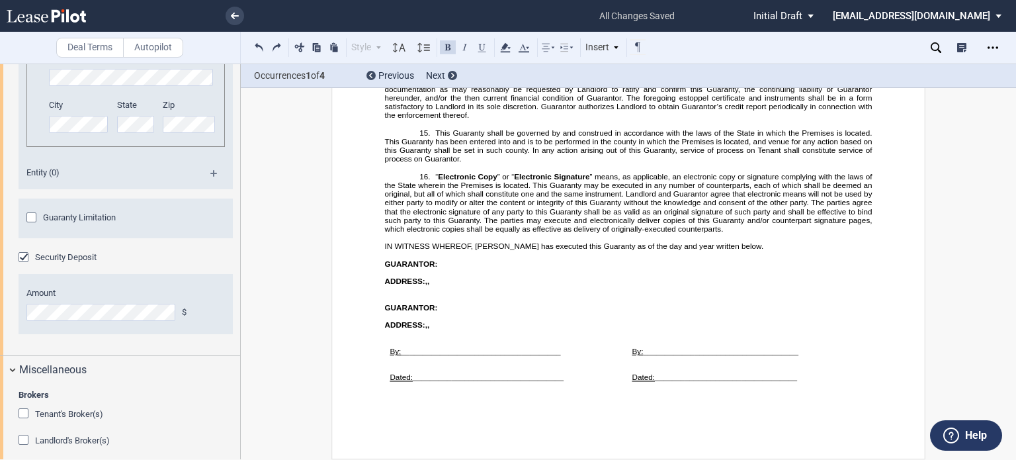
scroll to position [2020, 0]
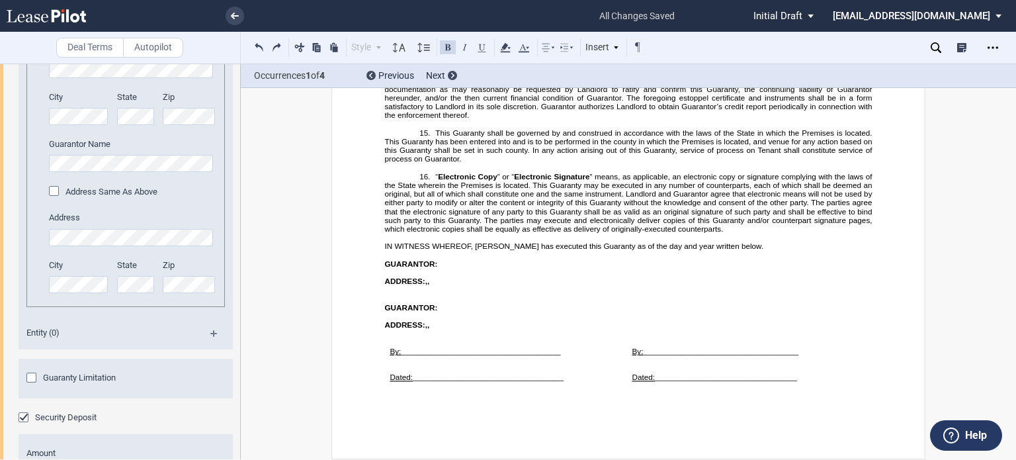
click at [54, 199] on div "Address Same As Above" at bounding box center [55, 192] width 13 height 13
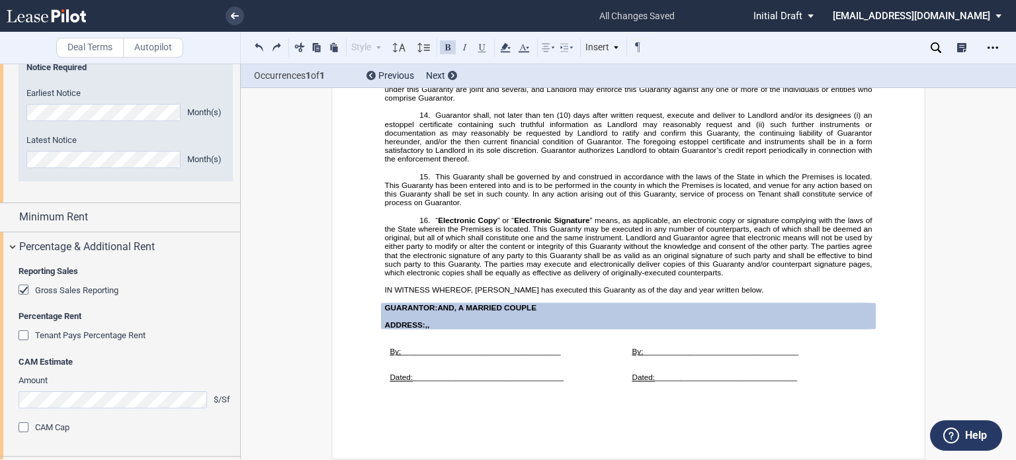
scroll to position [1320, 0]
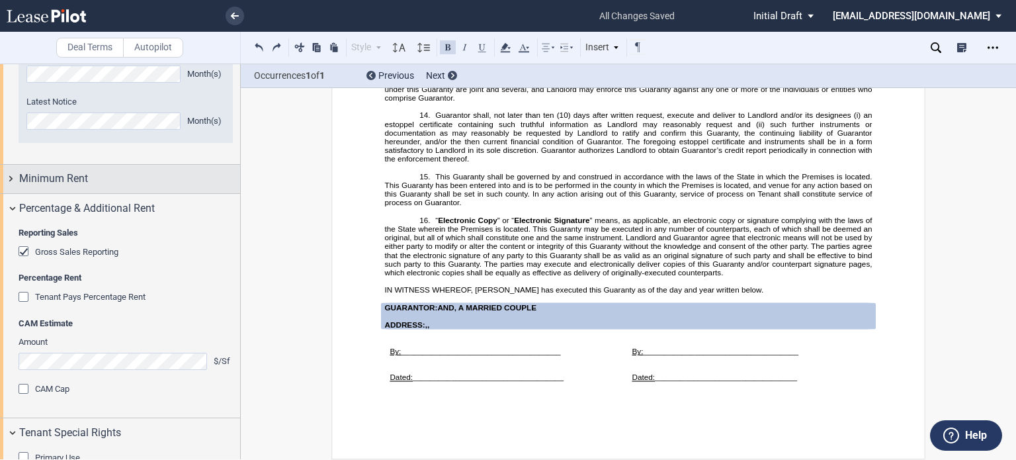
click at [155, 187] on div "Minimum Rent" at bounding box center [129, 179] width 221 height 16
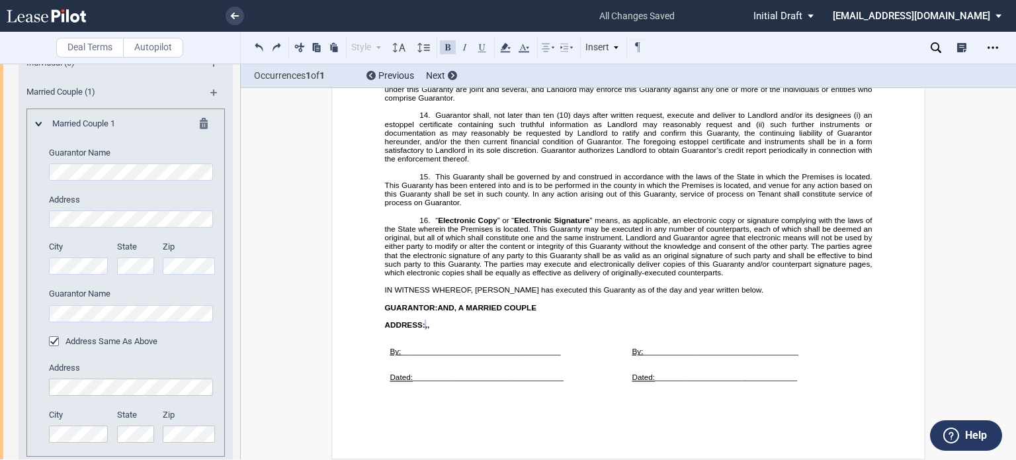
scroll to position [0, 22]
click at [108, 288] on div "City" at bounding box center [79, 264] width 76 height 47
click at [110, 288] on div "City" at bounding box center [79, 264] width 76 height 47
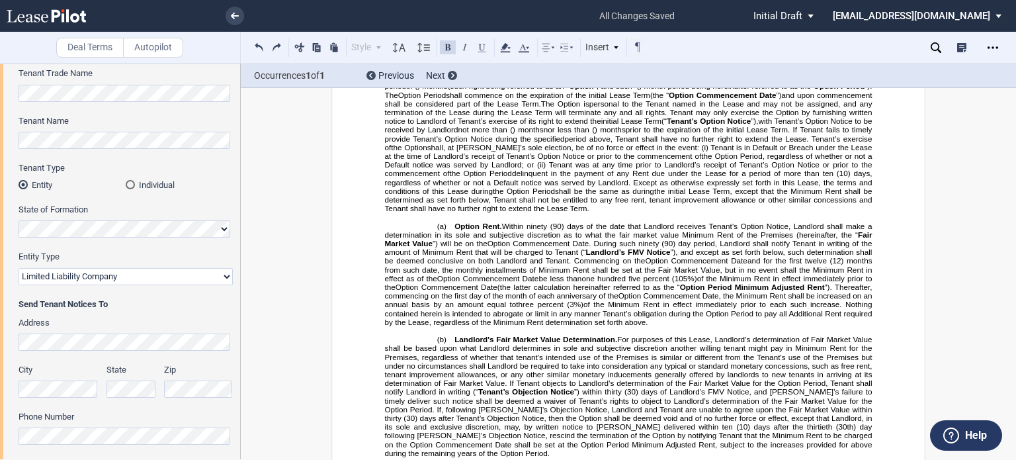
scroll to position [176, 0]
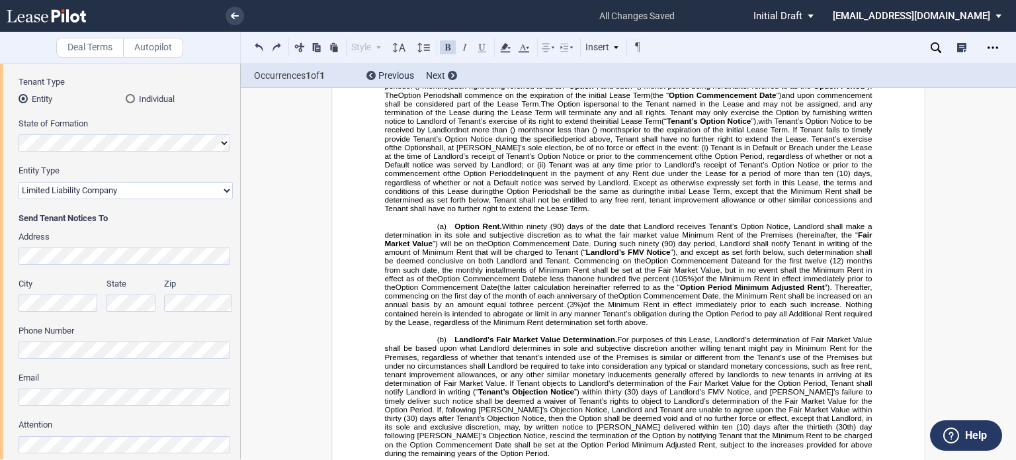
drag, startPoint x: 240, startPoint y: 125, endPoint x: 232, endPoint y: 263, distance: 137.8
click at [227, 286] on div at bounding box center [120, 262] width 241 height 396
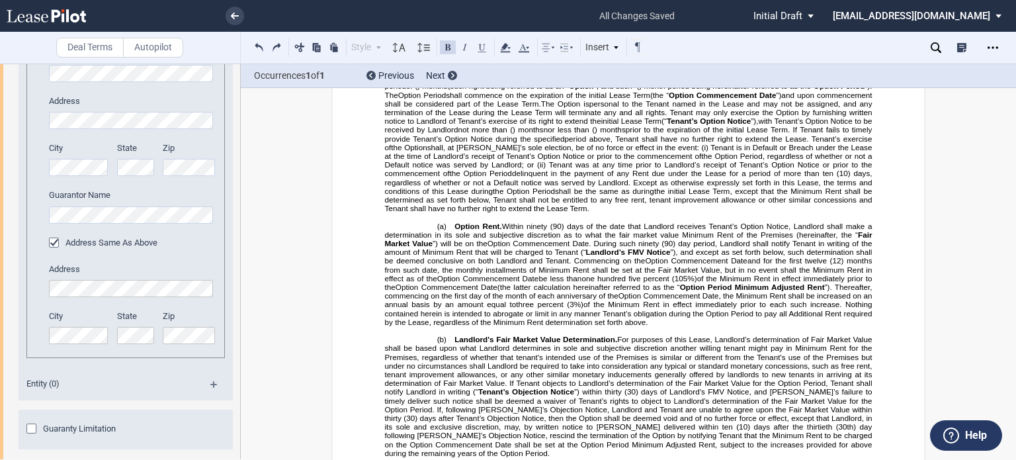
scroll to position [2260, 0]
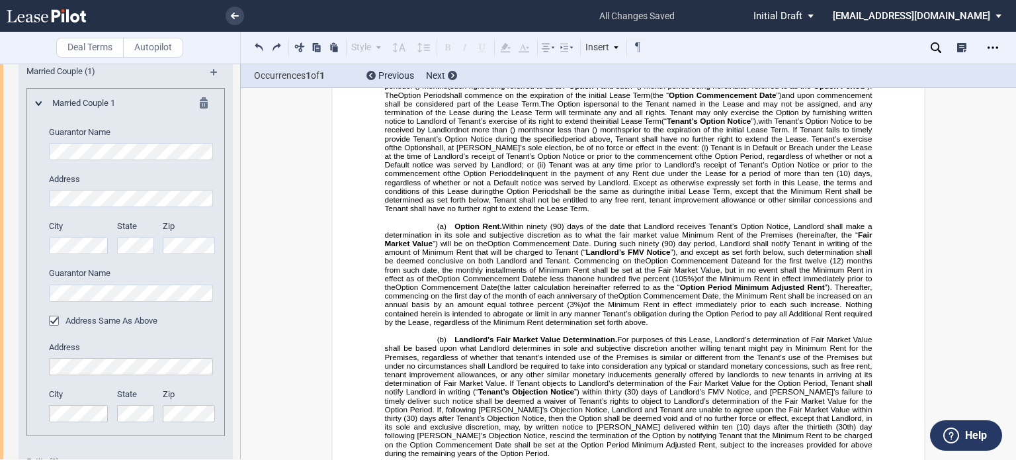
click at [48, 259] on div "Married Couple 1 Guarantor Name Address City State Zip" at bounding box center [126, 266] width 180 height 338
click at [134, 267] on div "Address City State Zip" at bounding box center [132, 220] width 167 height 94
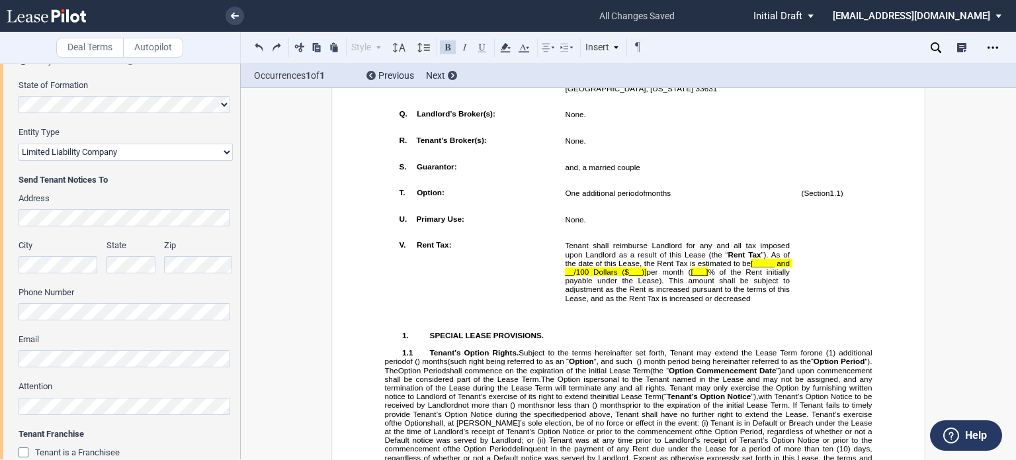
scroll to position [1405, 0]
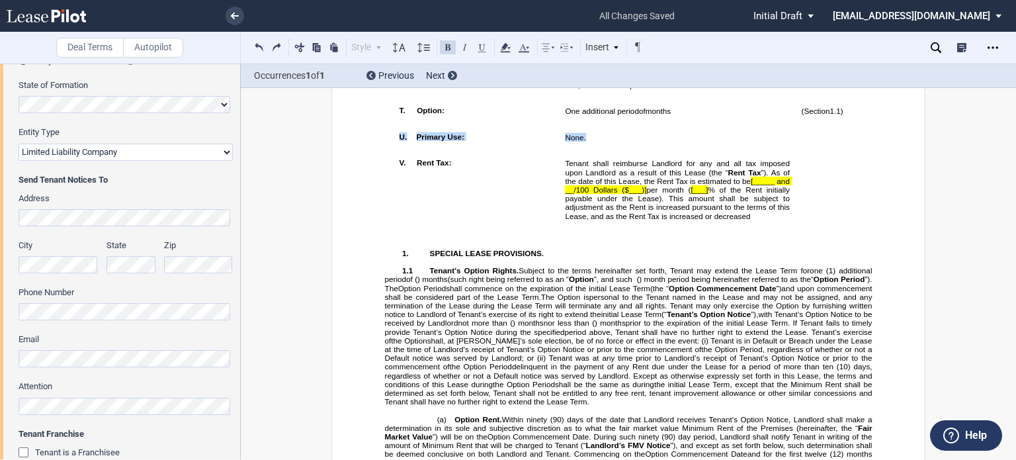
drag, startPoint x: 593, startPoint y: 224, endPoint x: 384, endPoint y: 223, distance: 209.0
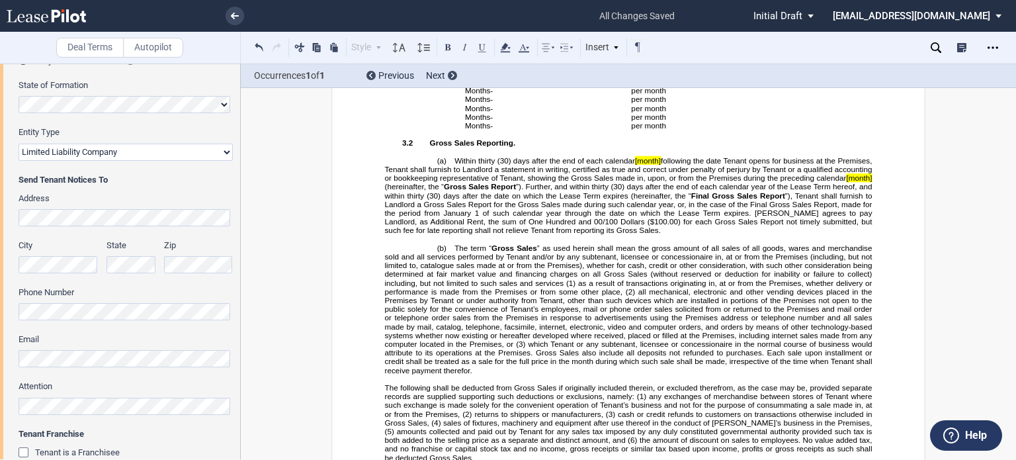
scroll to position [2782, 0]
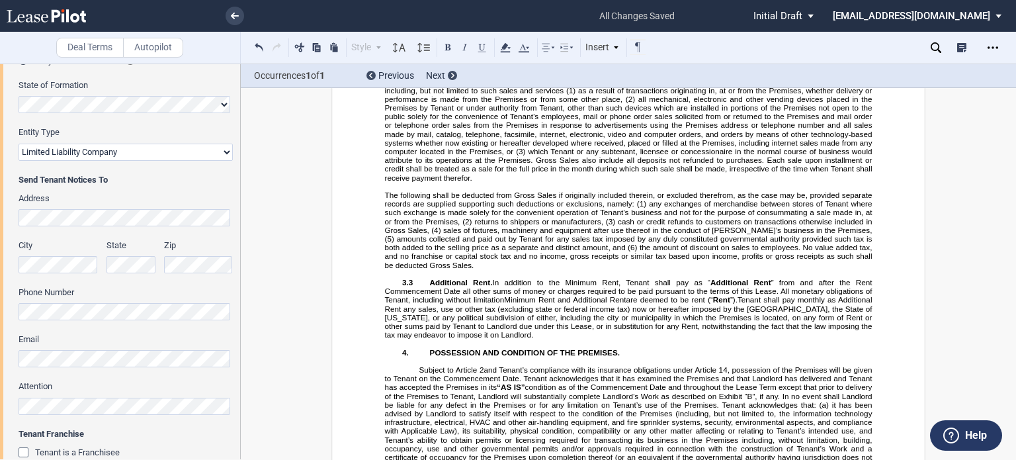
drag, startPoint x: 627, startPoint y: 116, endPoint x: 677, endPoint y: 111, distance: 50.5
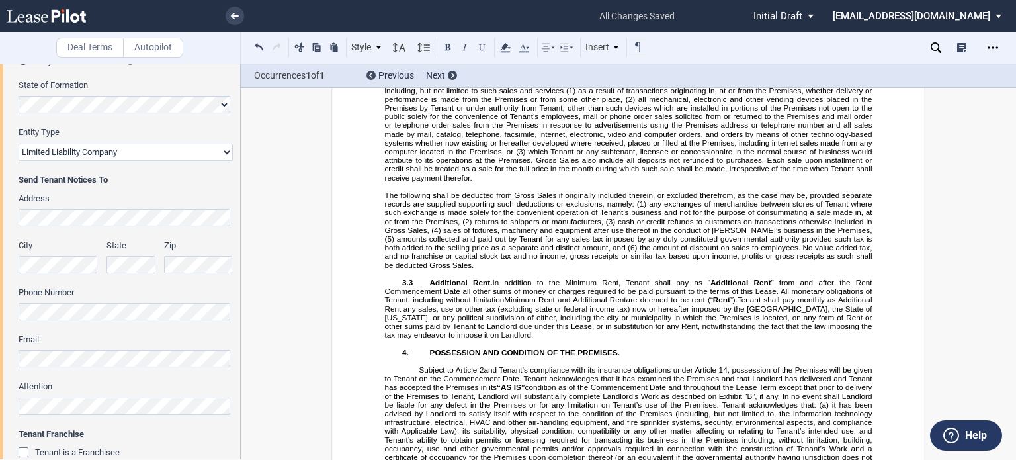
click at [677, 42] on span "Within thirty (30) days after the end of each calendar month following the date…" at bounding box center [630, 3] width 490 height 78
click at [503, 45] on use at bounding box center [505, 47] width 10 height 9
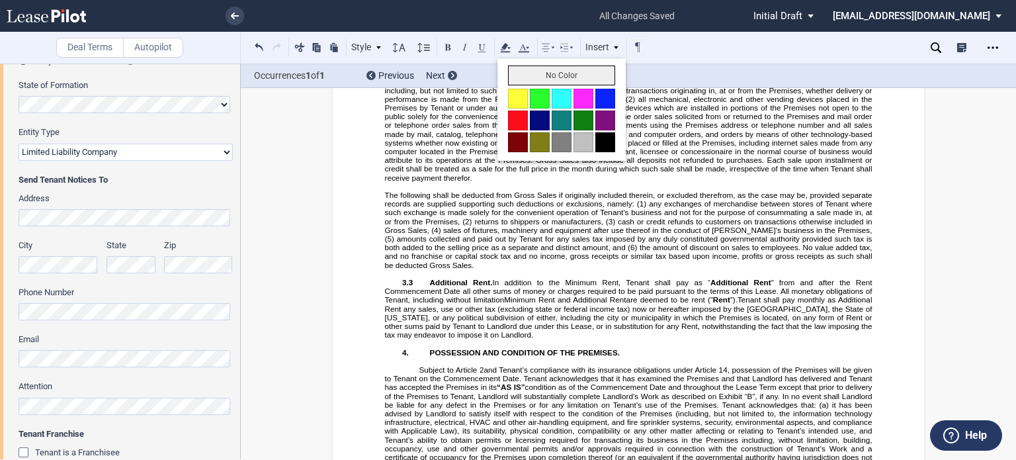
click at [526, 79] on button "No Color" at bounding box center [561, 75] width 107 height 20
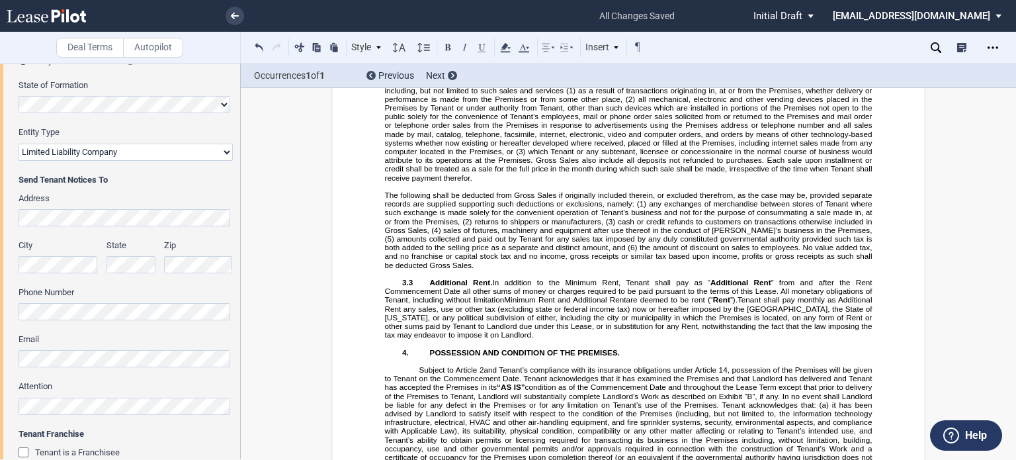
drag, startPoint x: 839, startPoint y: 132, endPoint x: 870, endPoint y: 128, distance: 30.6
click at [870, 42] on span "Within thirty (30) days after the end of each calendar month following the date…" at bounding box center [630, 3] width 490 height 78
click at [506, 48] on icon at bounding box center [505, 48] width 16 height 16
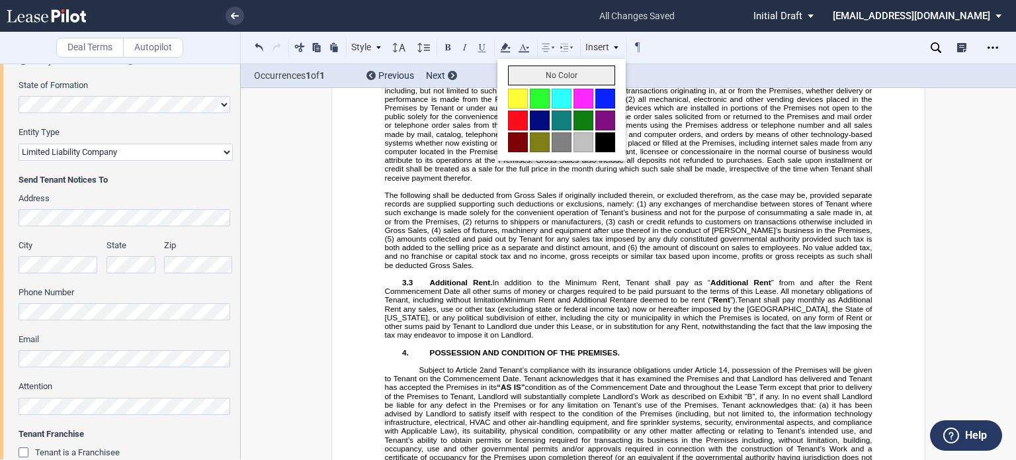
click at [516, 71] on button "No Color" at bounding box center [561, 75] width 107 height 20
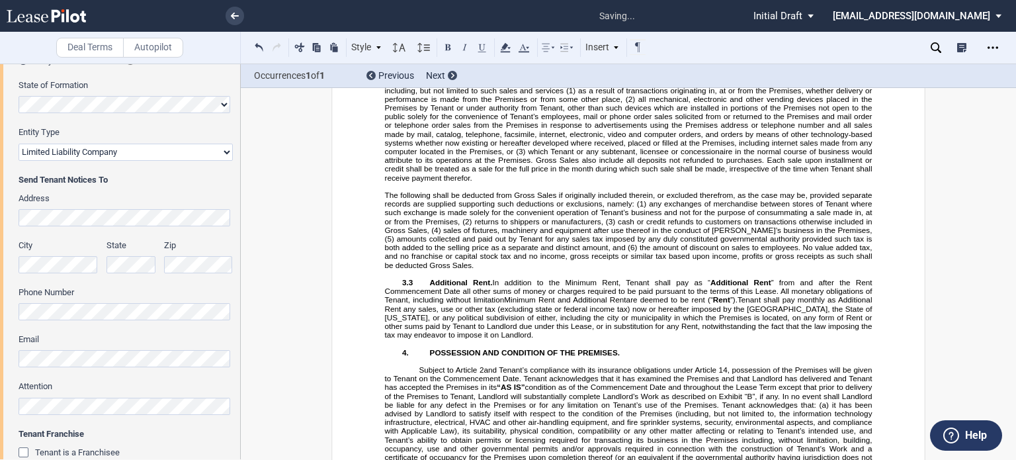
click at [529, 95] on span "” as used herein shall mean the gross amount of all sales of all goods, wares a…" at bounding box center [630, 73] width 490 height 44
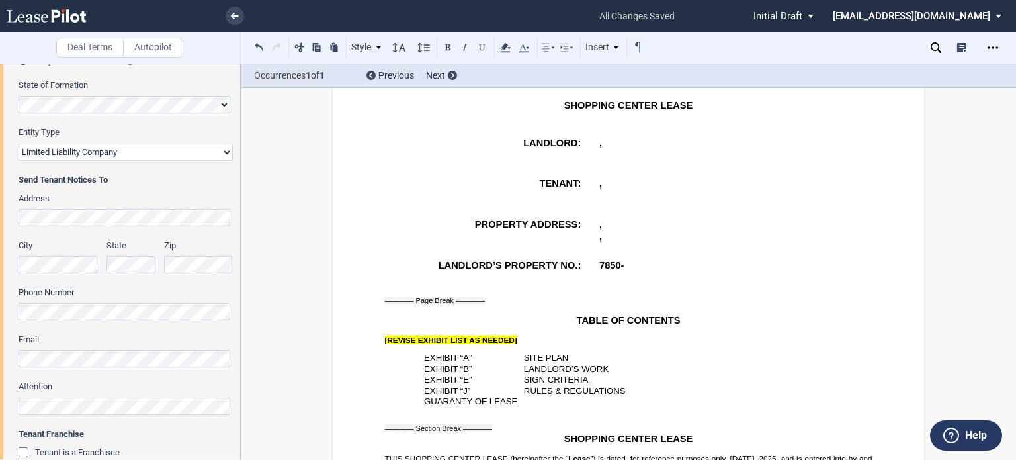
scroll to position [303, 0]
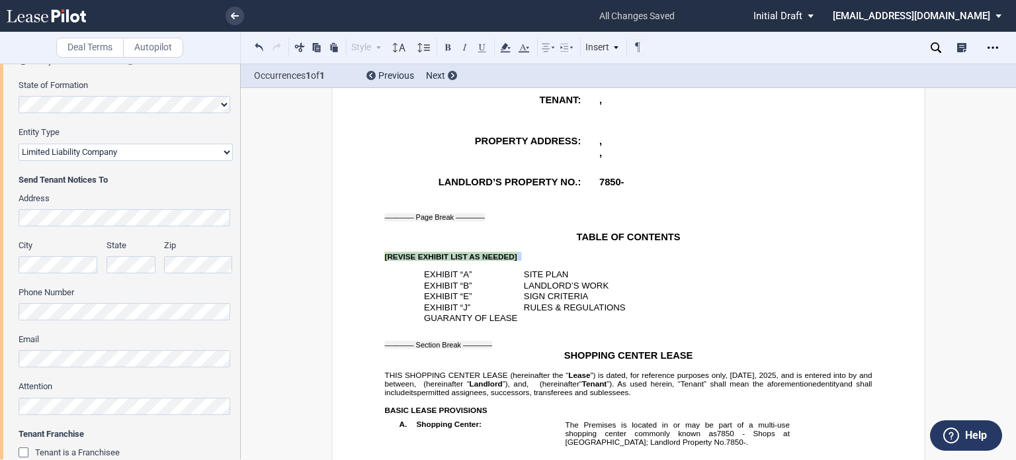
drag, startPoint x: 376, startPoint y: 275, endPoint x: 505, endPoint y: 282, distance: 129.9
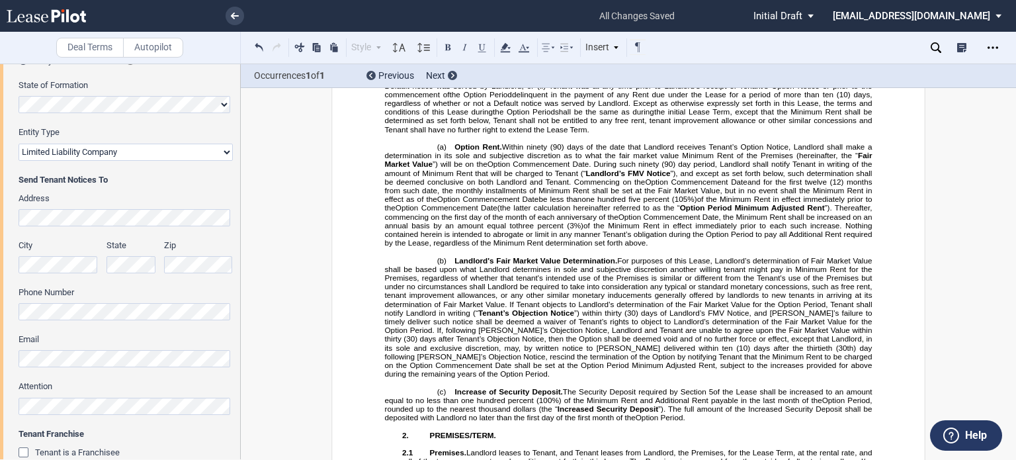
scroll to position [1404, 0]
